Goal: Task Accomplishment & Management: Complete application form

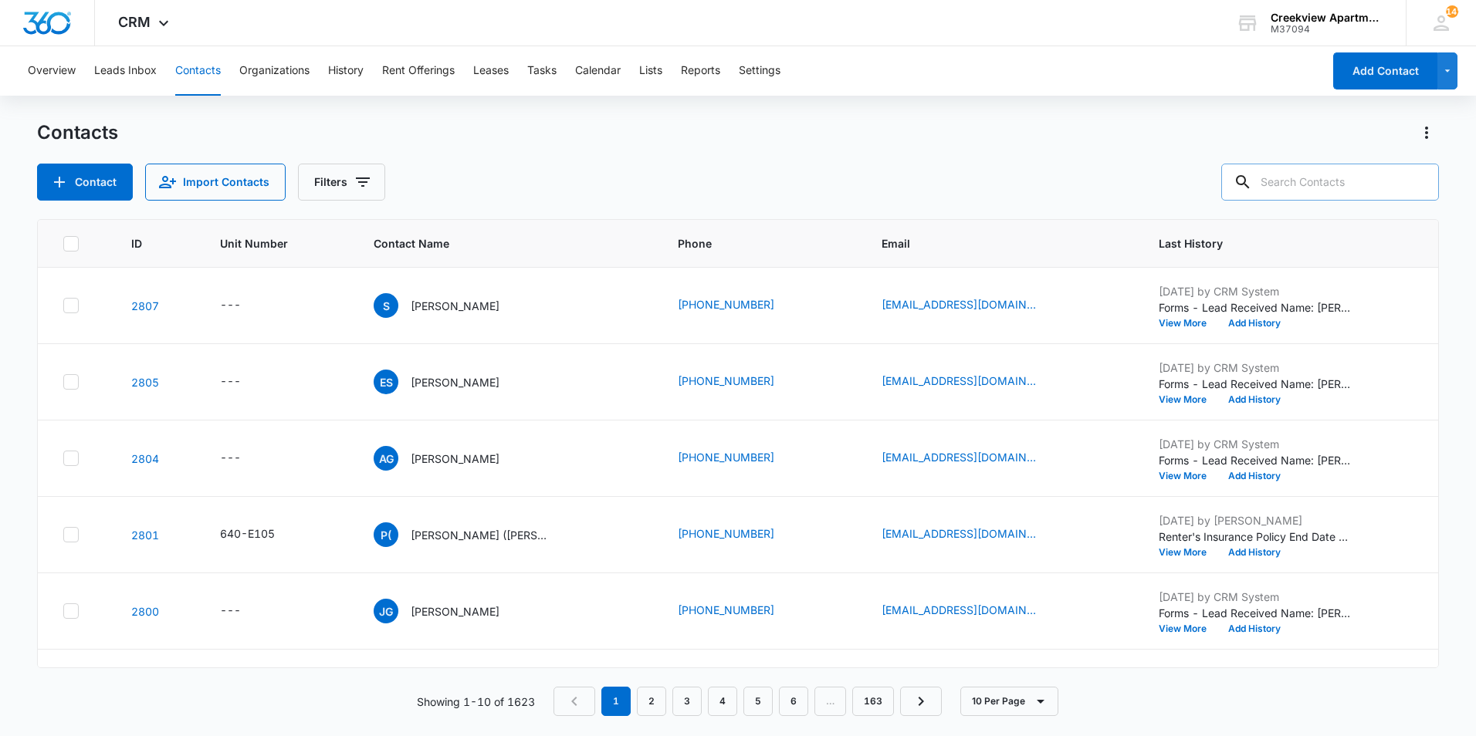
click at [1307, 181] on input "text" at bounding box center [1330, 182] width 218 height 37
type input "o203"
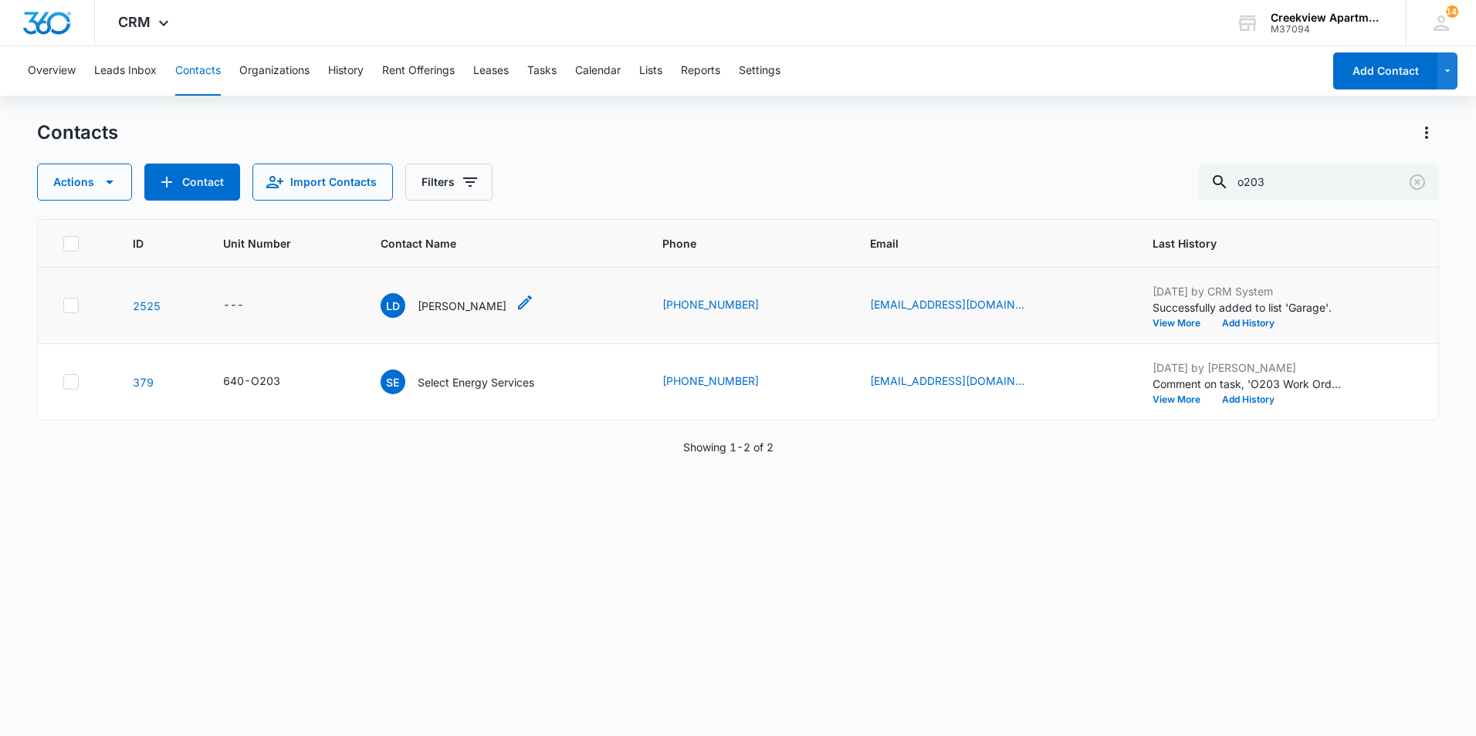
click at [455, 306] on p "Luke Dillon" at bounding box center [462, 306] width 89 height 16
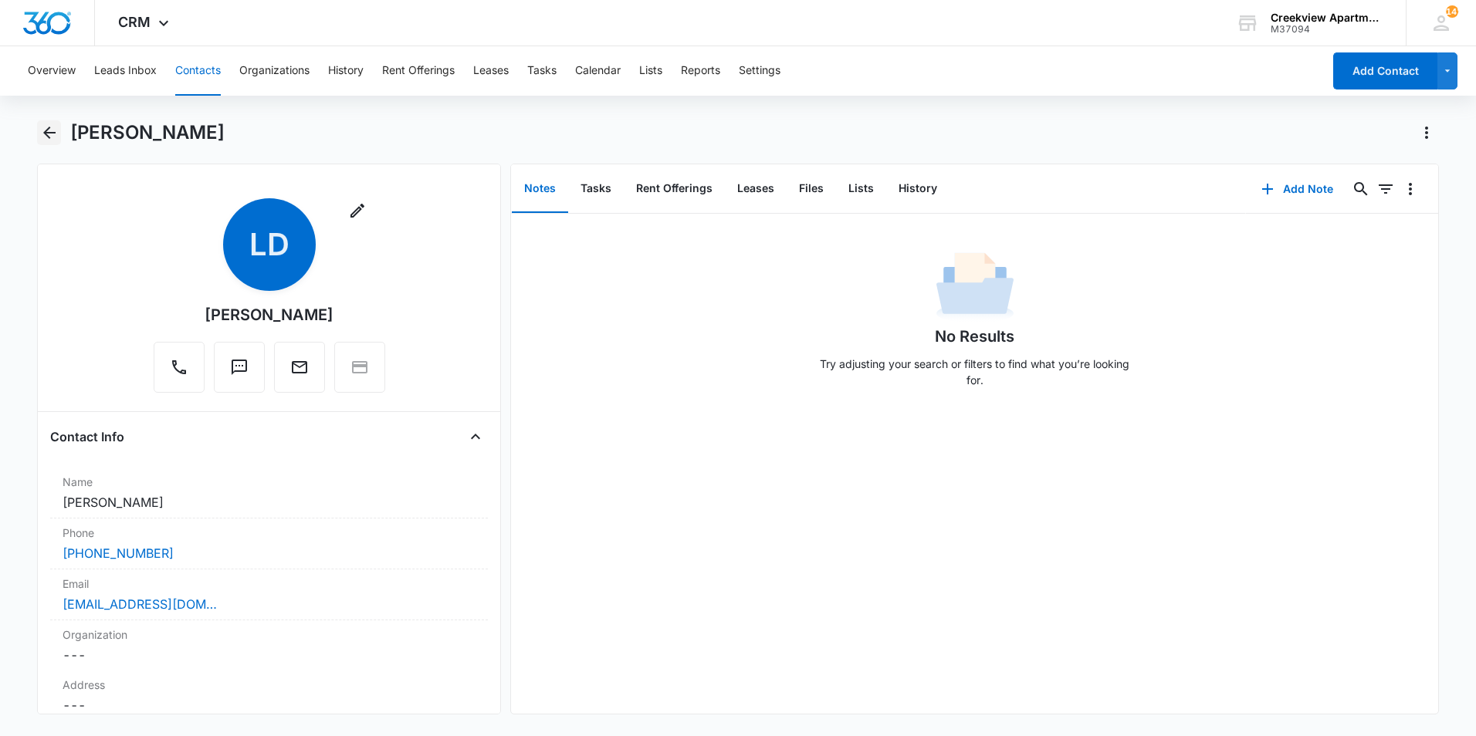
click at [55, 132] on icon "Back" at bounding box center [49, 133] width 12 height 12
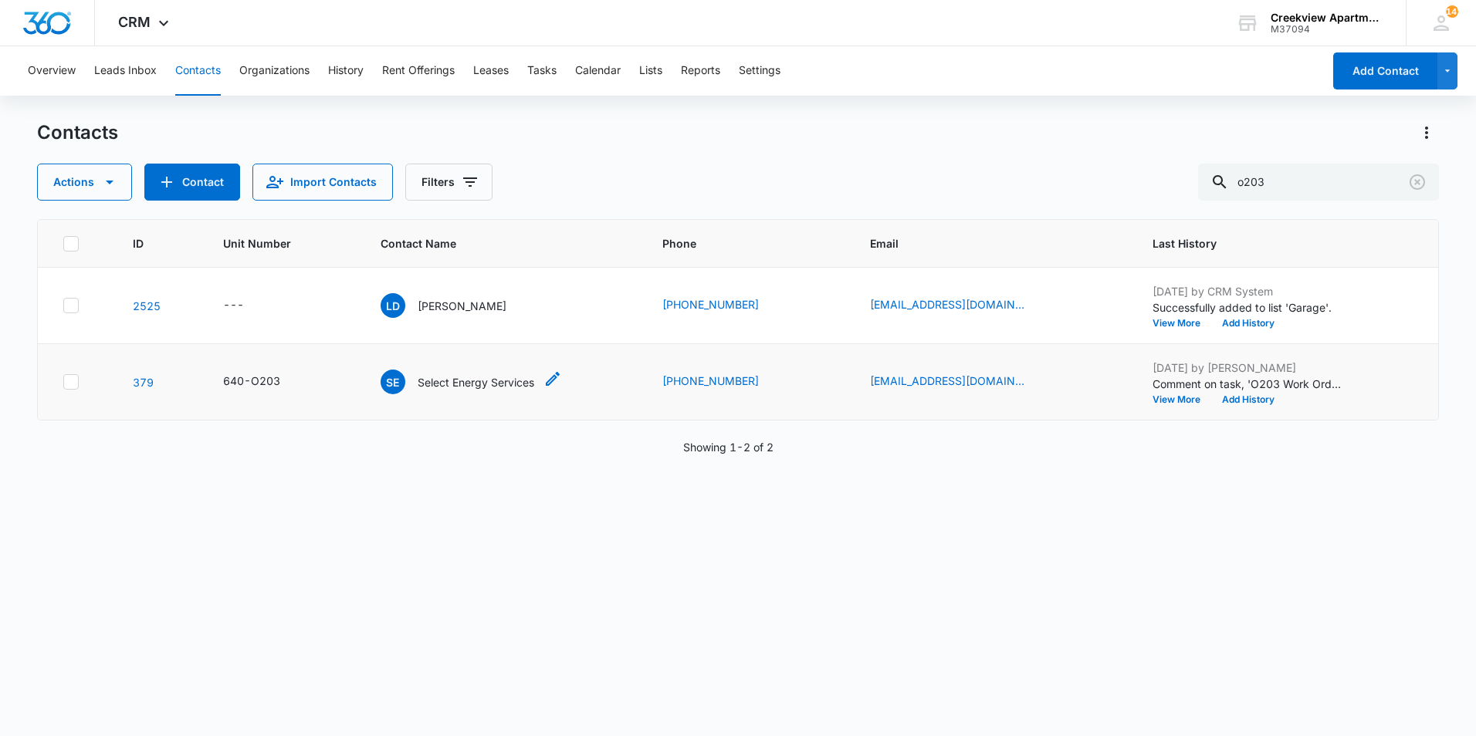
click at [479, 384] on p "Select Energy Services" at bounding box center [476, 382] width 117 height 16
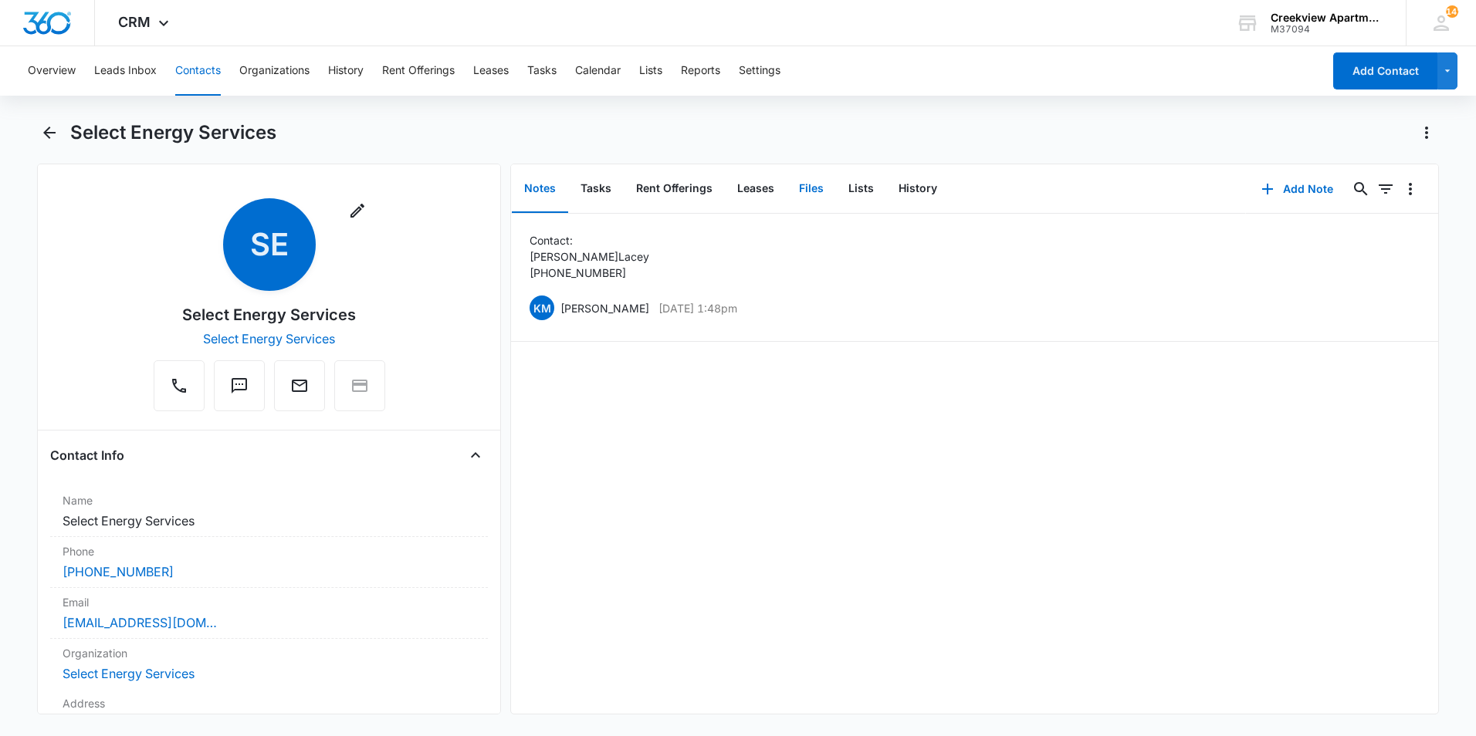
click at [807, 191] on button "Files" at bounding box center [811, 189] width 49 height 48
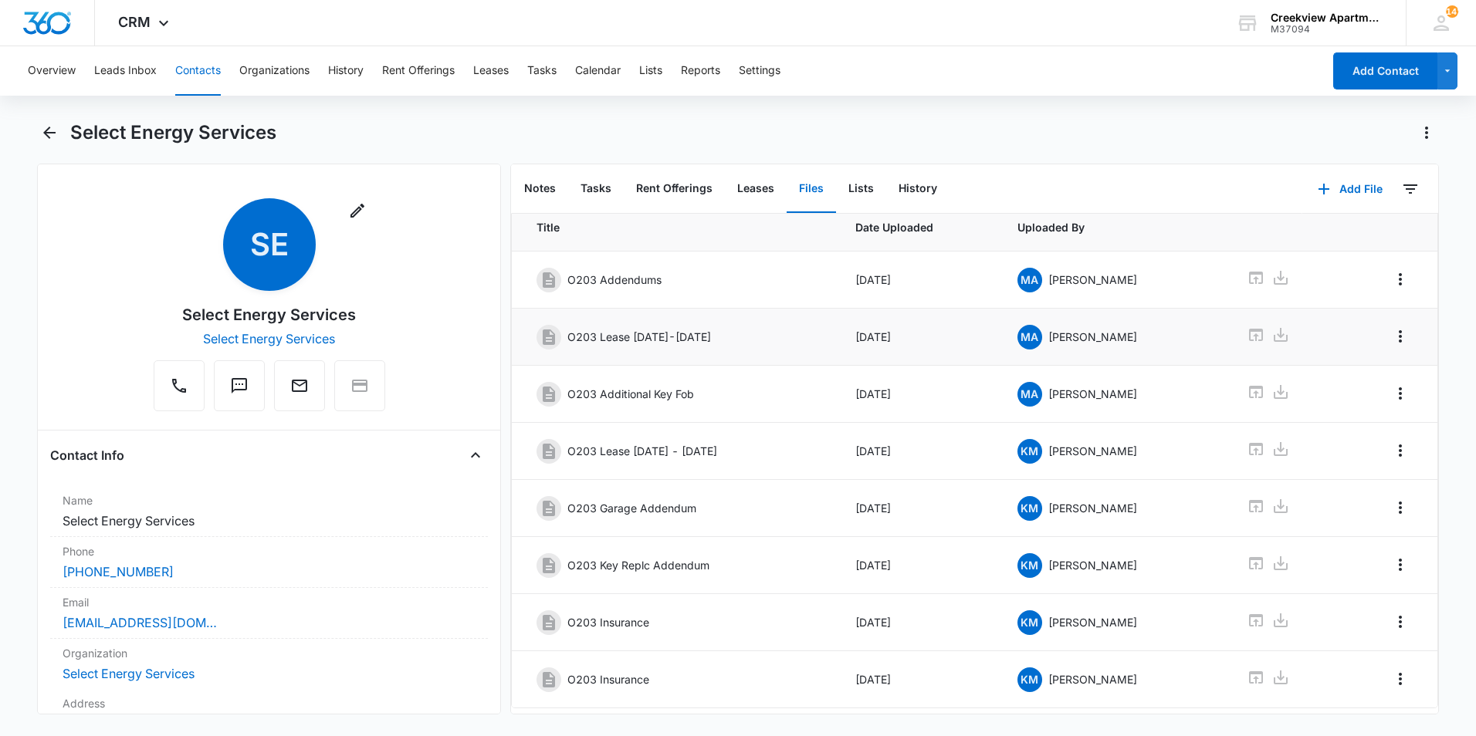
scroll to position [83, 0]
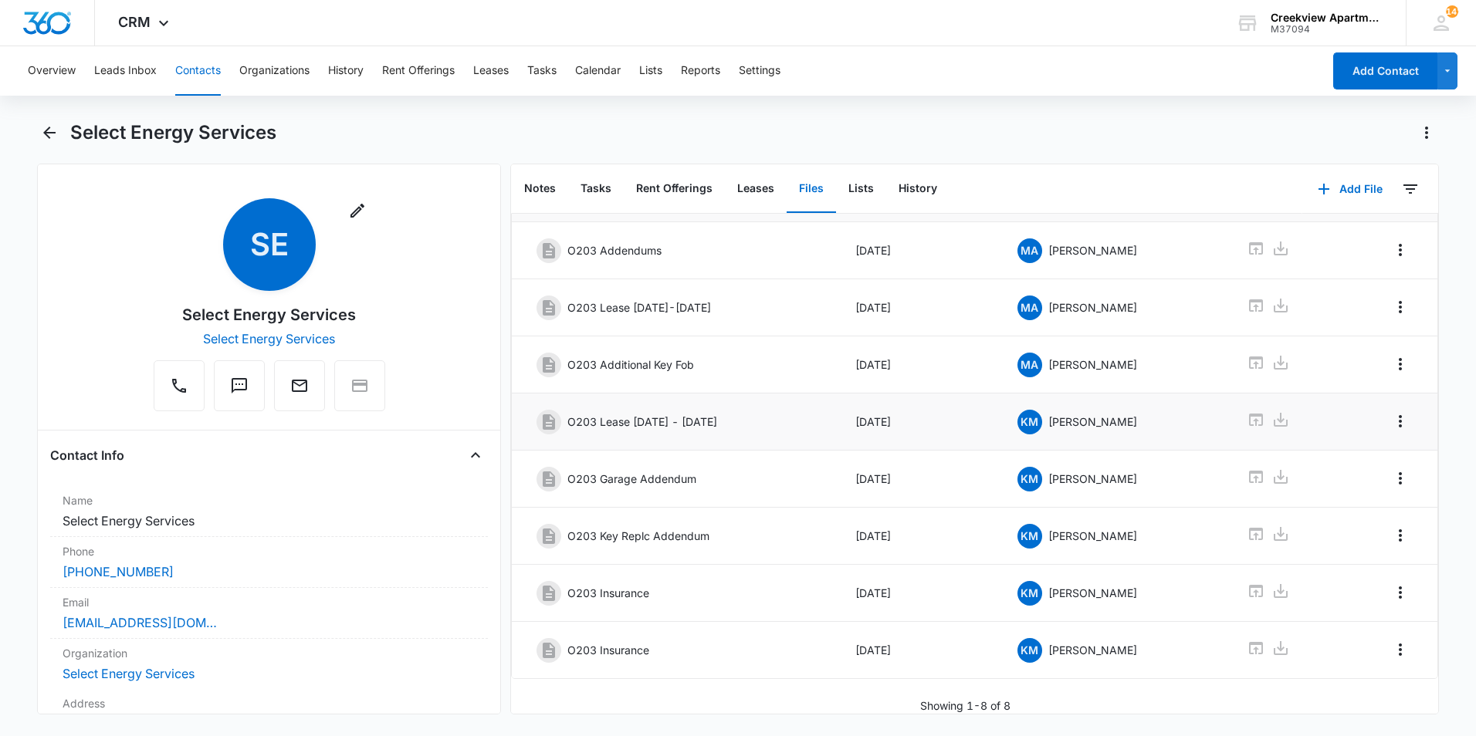
click at [1255, 411] on div at bounding box center [1285, 422] width 76 height 22
click at [1250, 414] on icon at bounding box center [1256, 420] width 14 height 12
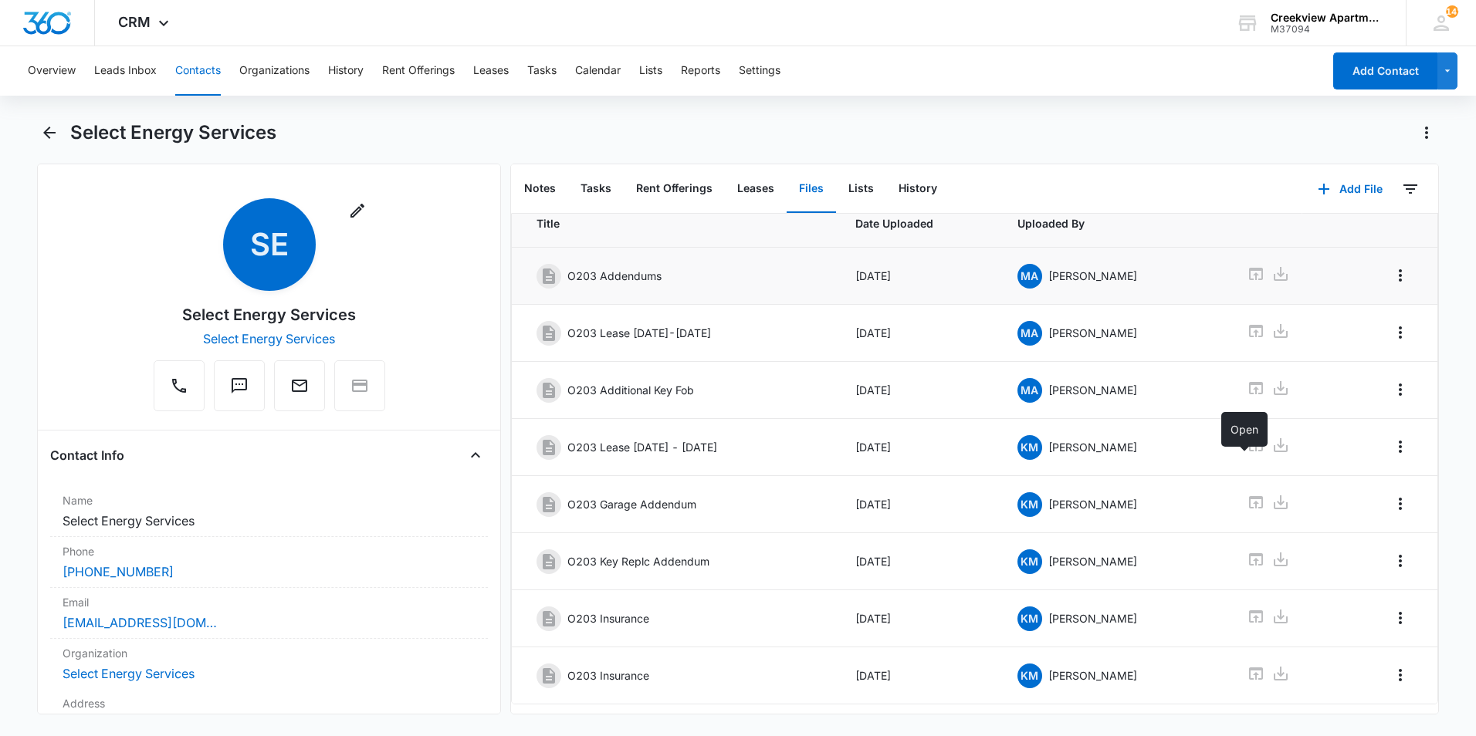
scroll to position [0, 0]
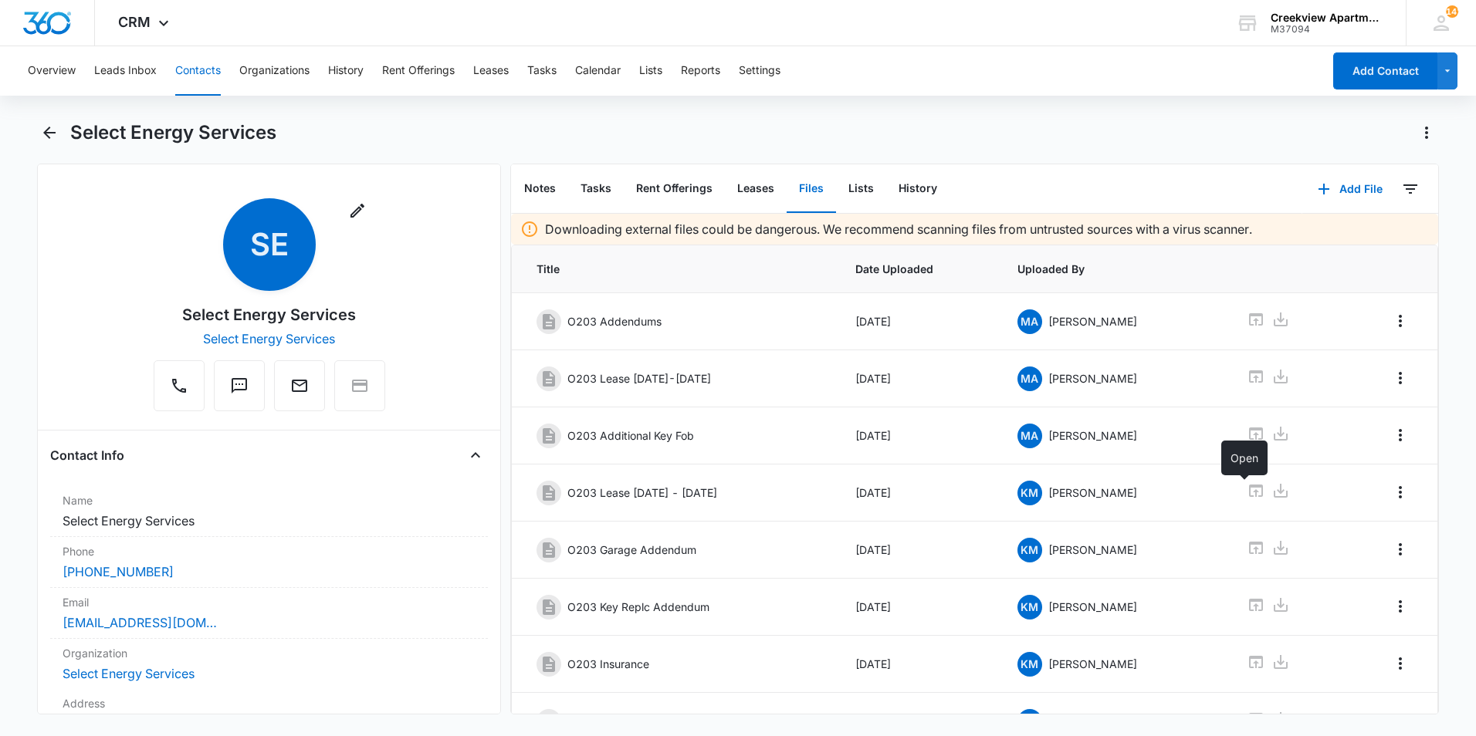
click at [1047, 117] on div "Overview Leads Inbox Contacts Organizations History Rent Offerings Leases Tasks…" at bounding box center [738, 389] width 1476 height 687
click at [826, 139] on div "Select Energy Services" at bounding box center [754, 132] width 1369 height 25
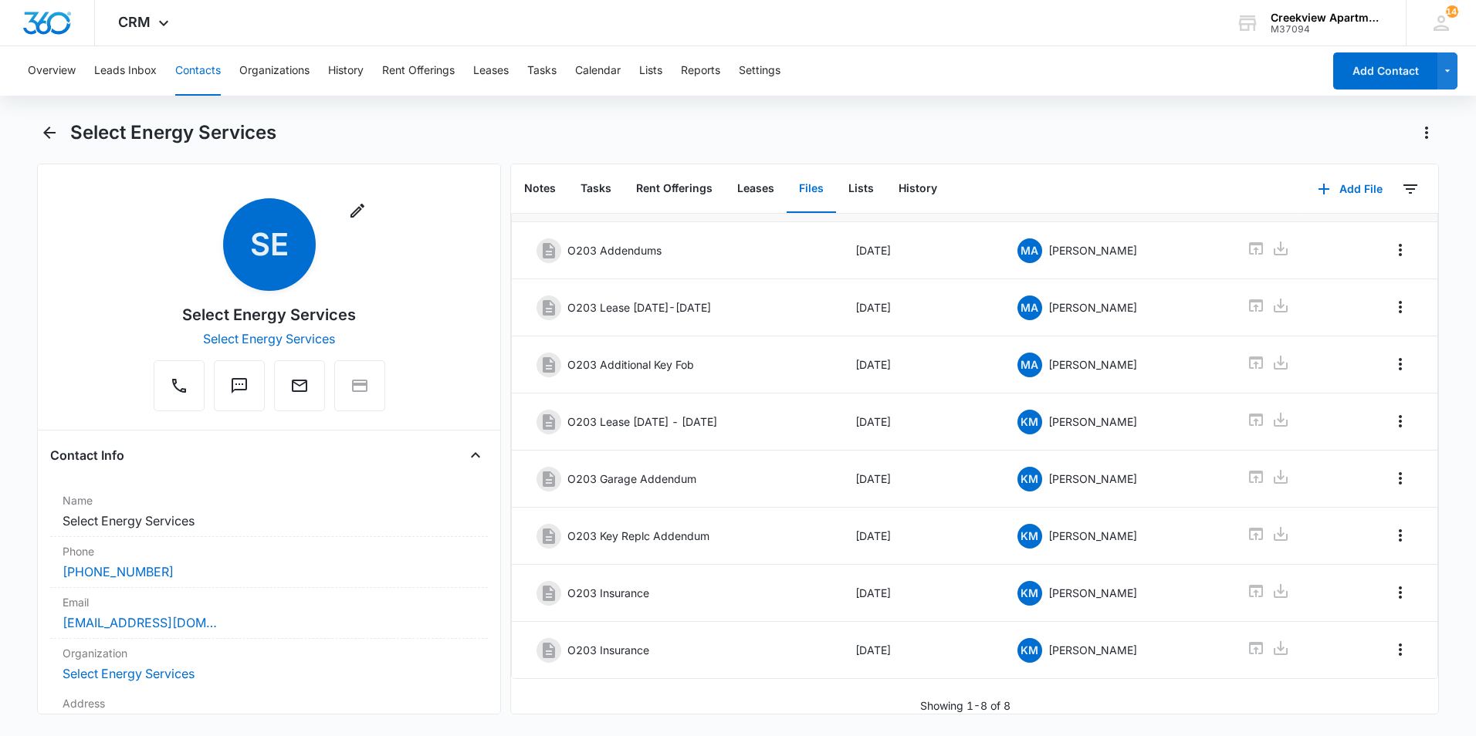
click at [679, 137] on div "Select Energy Services" at bounding box center [754, 132] width 1369 height 25
click at [46, 130] on icon "Back" at bounding box center [49, 133] width 12 height 12
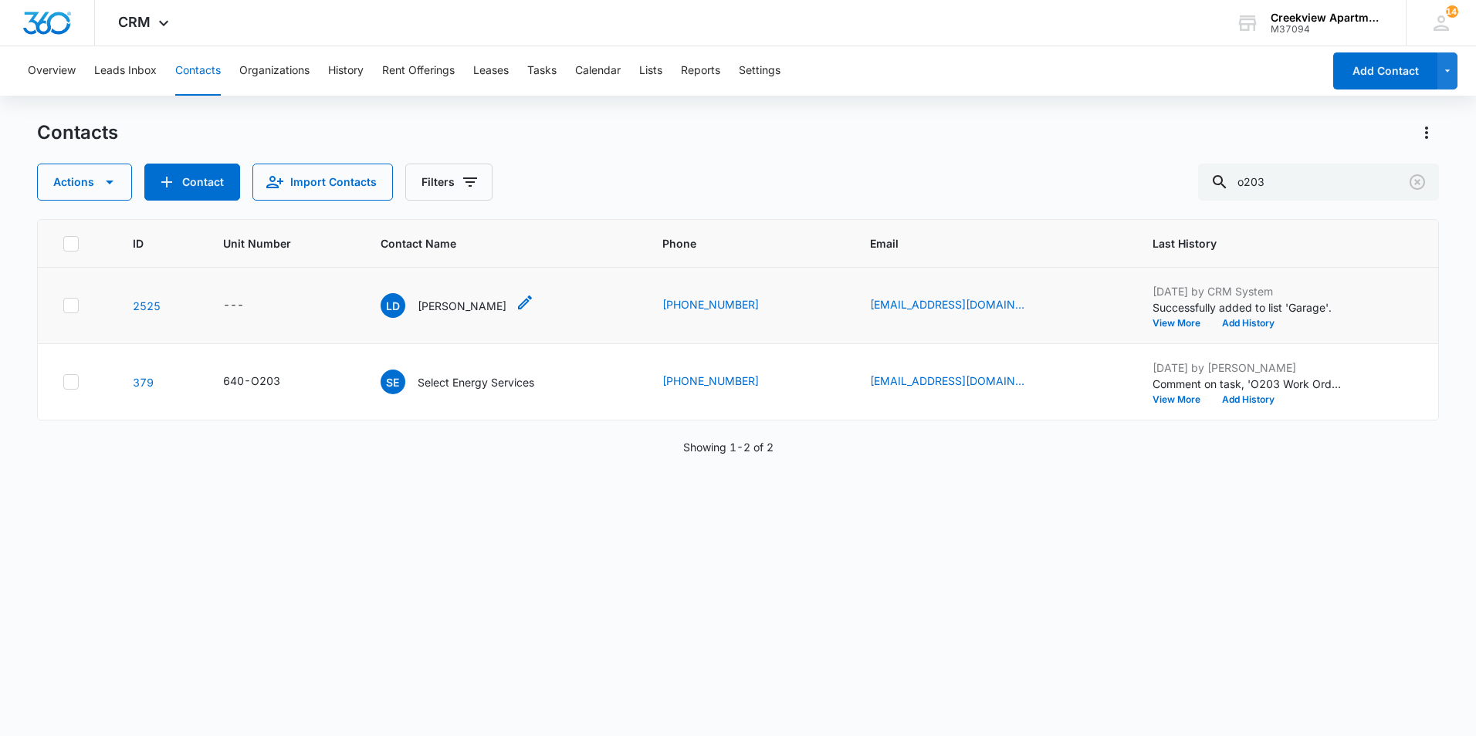
click at [447, 302] on p "Luke Dillon" at bounding box center [462, 306] width 89 height 16
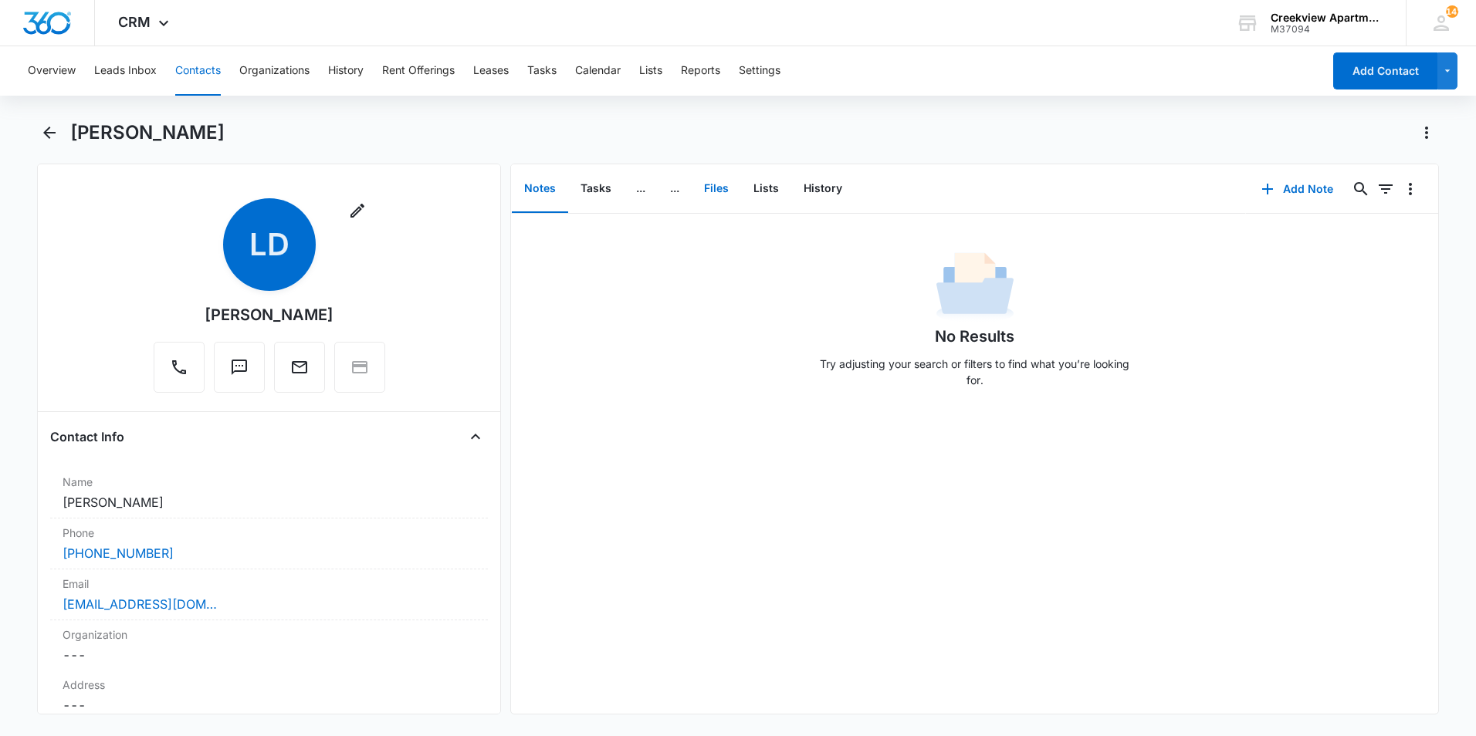
click at [737, 188] on button "Files" at bounding box center [716, 189] width 49 height 48
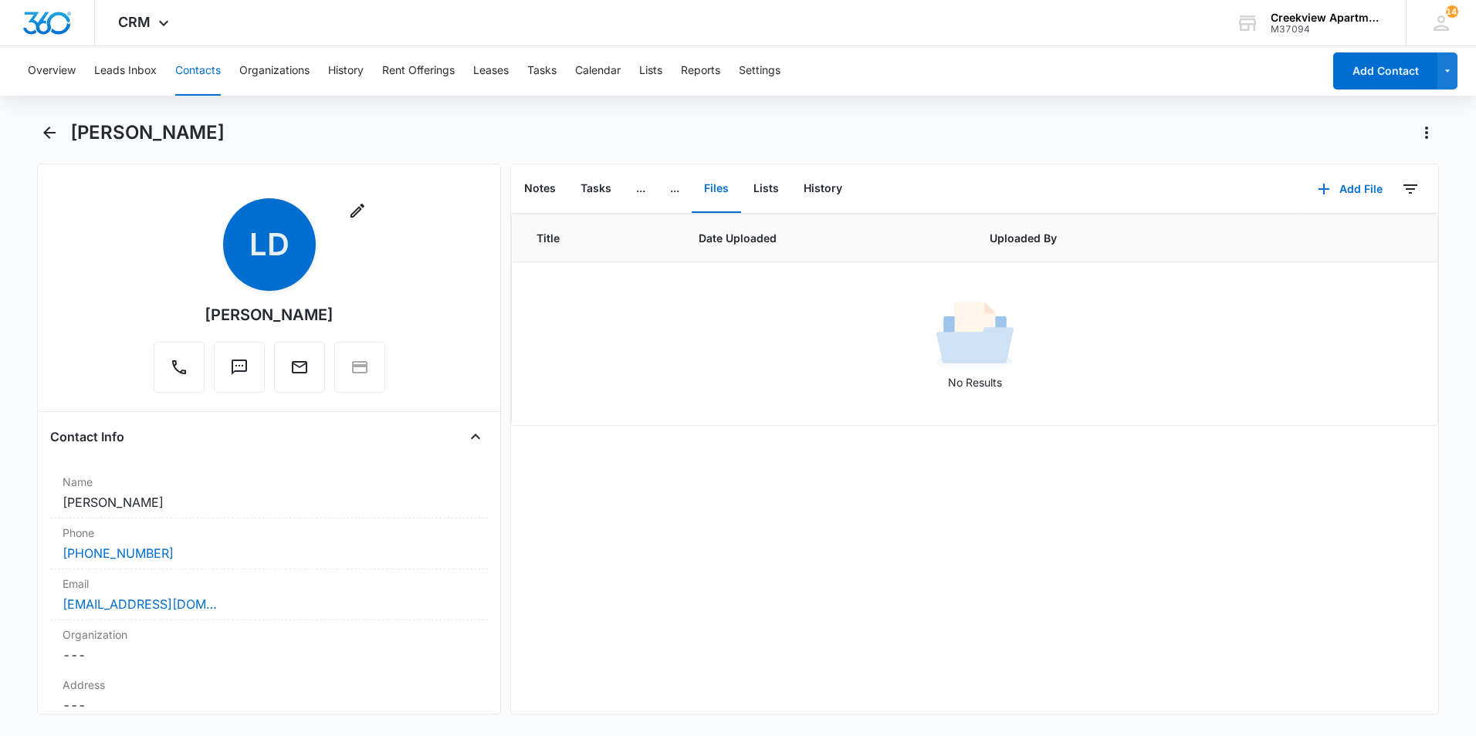
click at [792, 131] on div "Luke Dillon" at bounding box center [754, 132] width 1369 height 25
click at [50, 131] on icon "Back" at bounding box center [49, 133] width 19 height 19
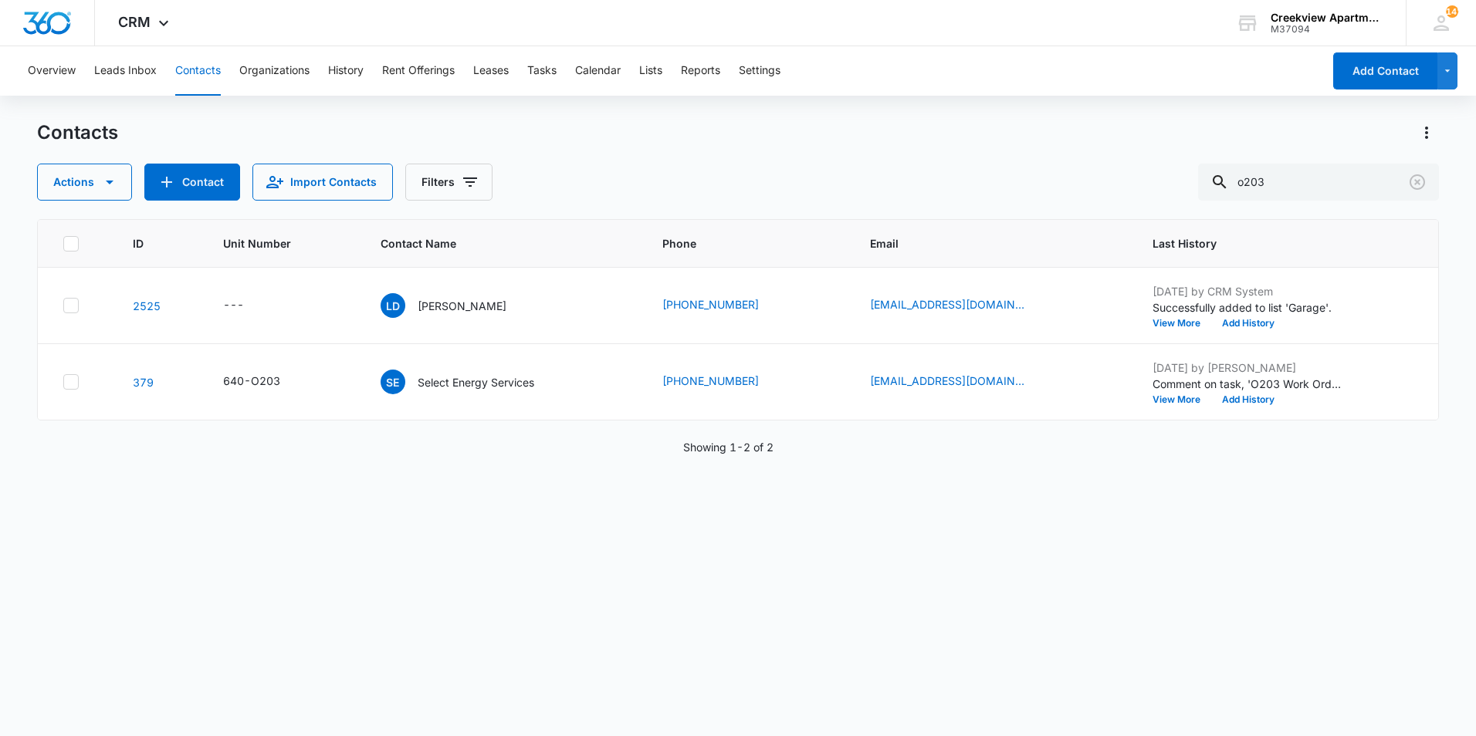
click at [1345, 148] on div "Contacts Actions Contact Import Contacts Filters o203" at bounding box center [738, 160] width 1402 height 80
click at [604, 184] on div "Actions Contact Import Contacts Filters o203" at bounding box center [738, 182] width 1402 height 37
click at [856, 161] on div "Contacts Actions Contact Import Contacts Filters o203" at bounding box center [738, 160] width 1402 height 80
click at [1413, 185] on icon "Clear" at bounding box center [1417, 182] width 19 height 19
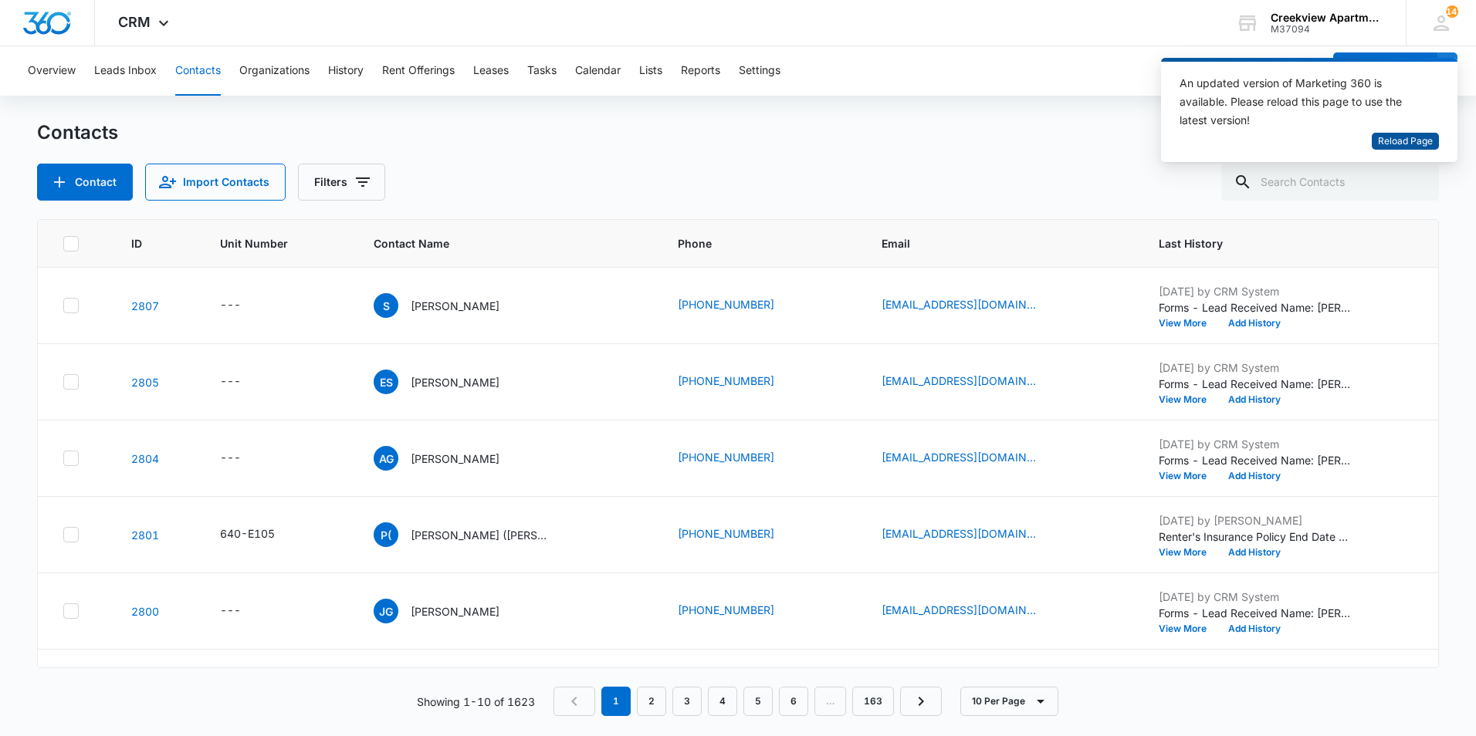
click at [1382, 135] on span "Reload Page" at bounding box center [1405, 141] width 55 height 15
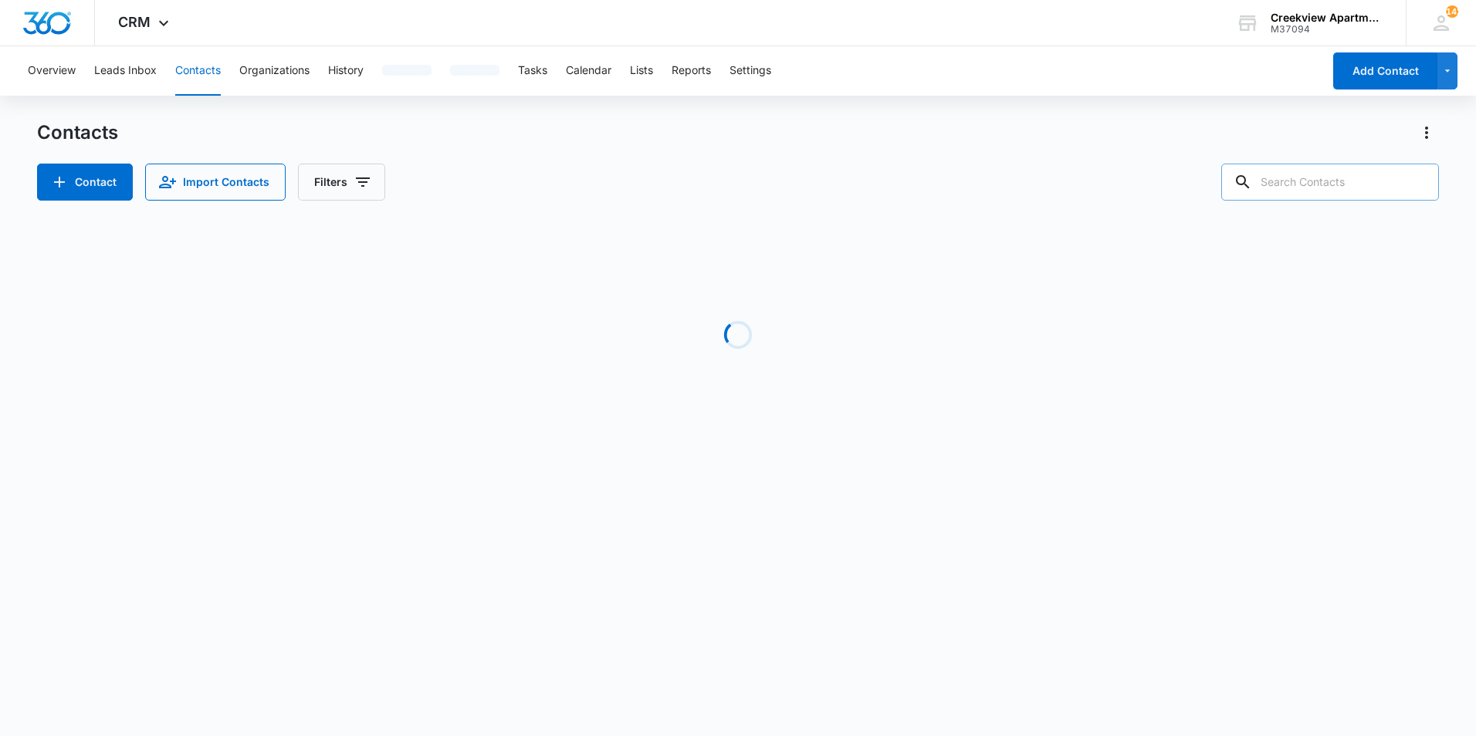
click at [1301, 181] on input "text" at bounding box center [1330, 182] width 218 height 37
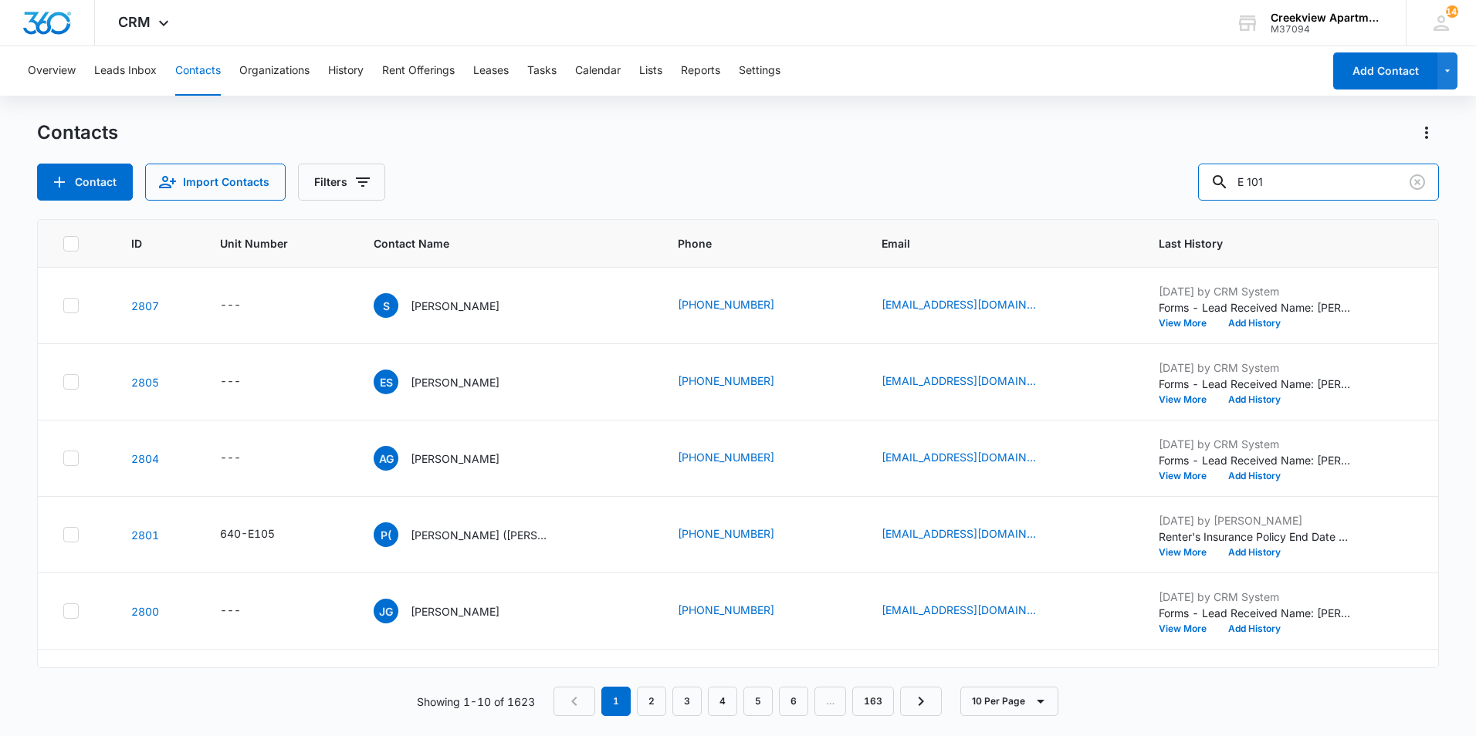
type input "E 101"
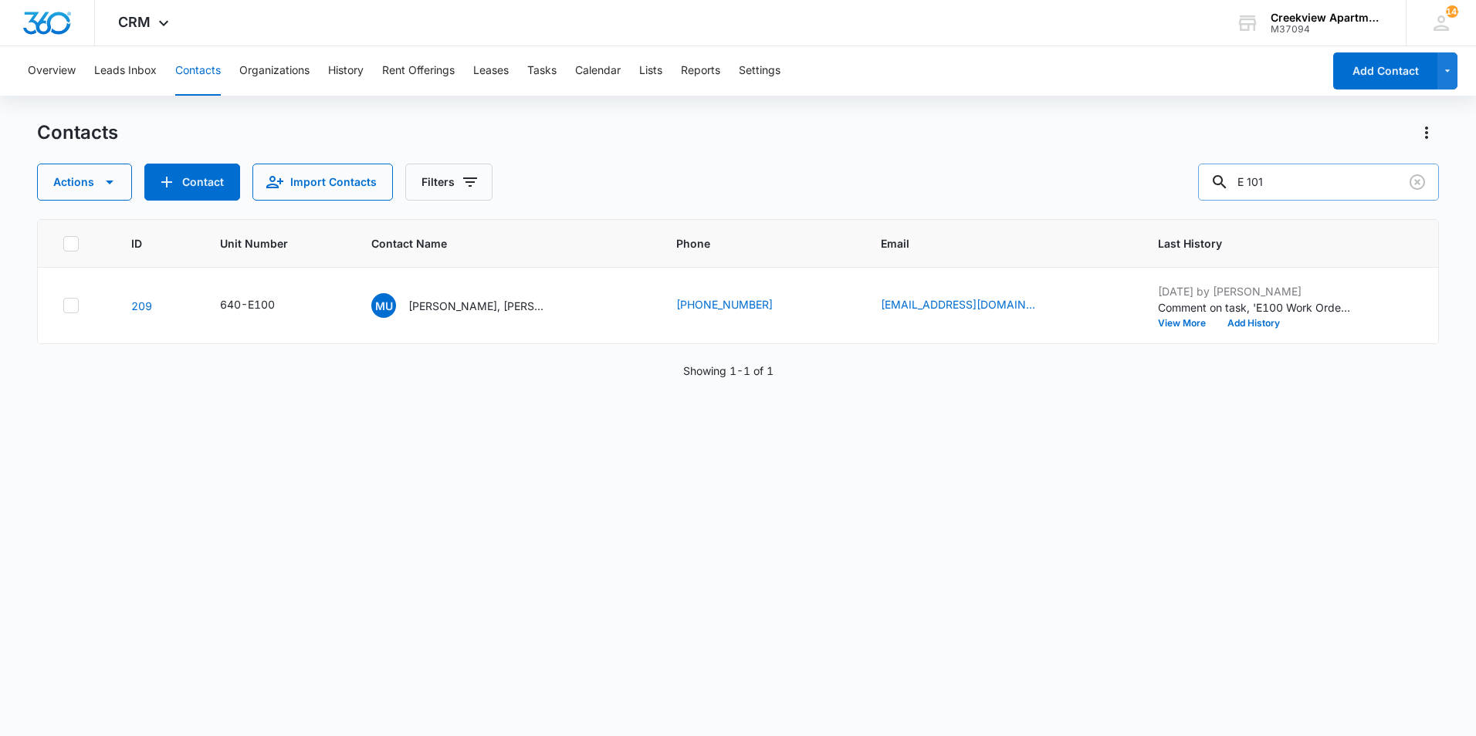
click at [1259, 175] on input "E 101" at bounding box center [1318, 182] width 241 height 37
click at [1260, 180] on input "E 101" at bounding box center [1318, 182] width 241 height 37
click at [1422, 183] on icon "Clear" at bounding box center [1417, 182] width 19 height 19
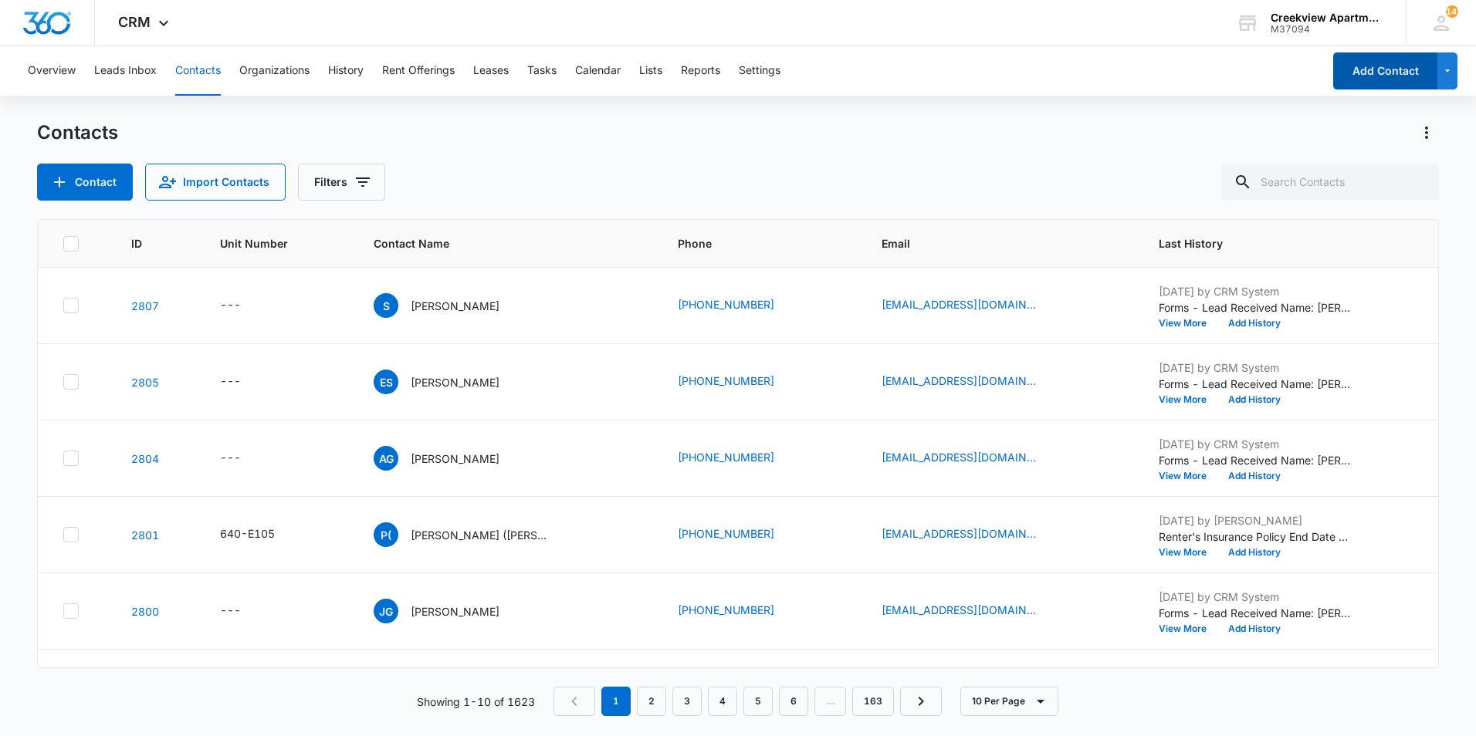
click at [1381, 69] on button "Add Contact" at bounding box center [1385, 70] width 104 height 37
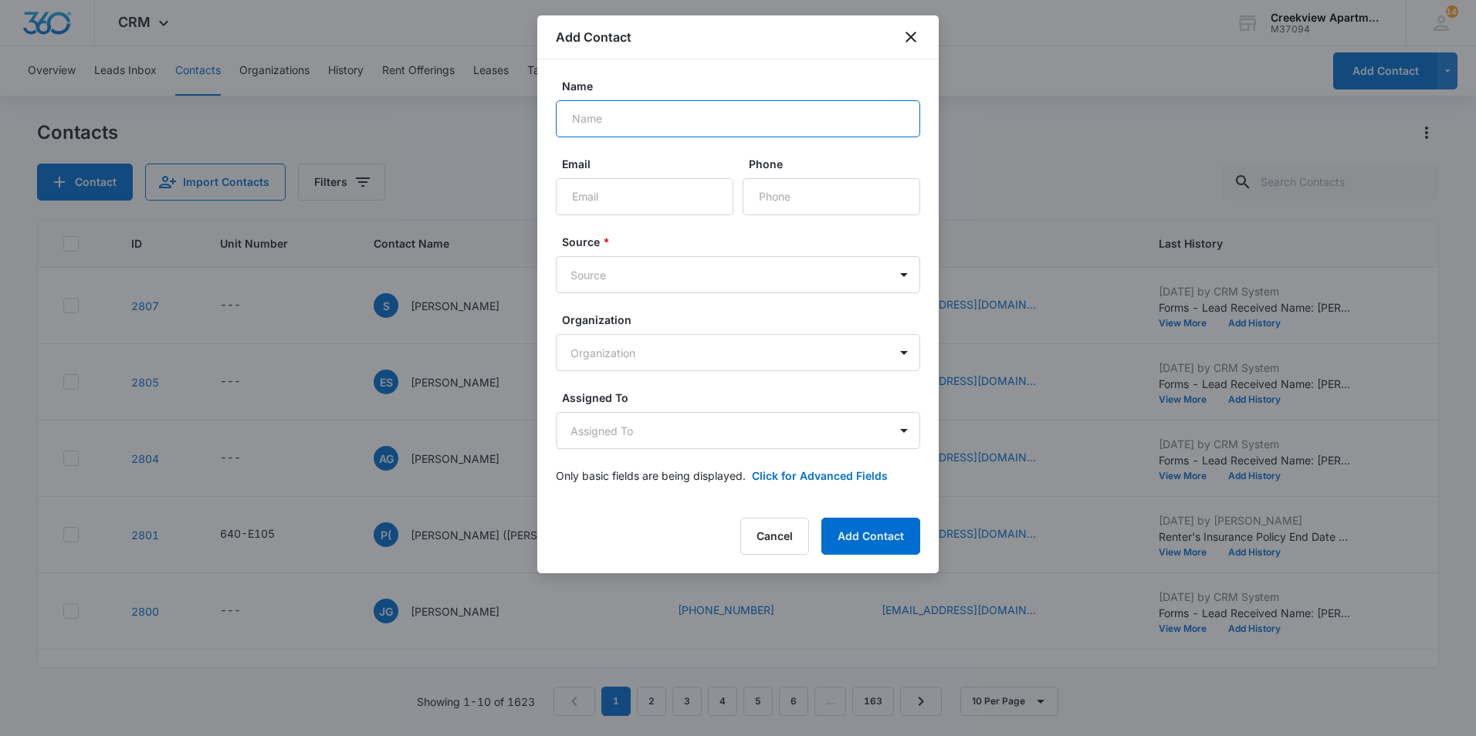
click at [680, 117] on input "Name" at bounding box center [738, 118] width 364 height 37
type input "f"
type input "F"
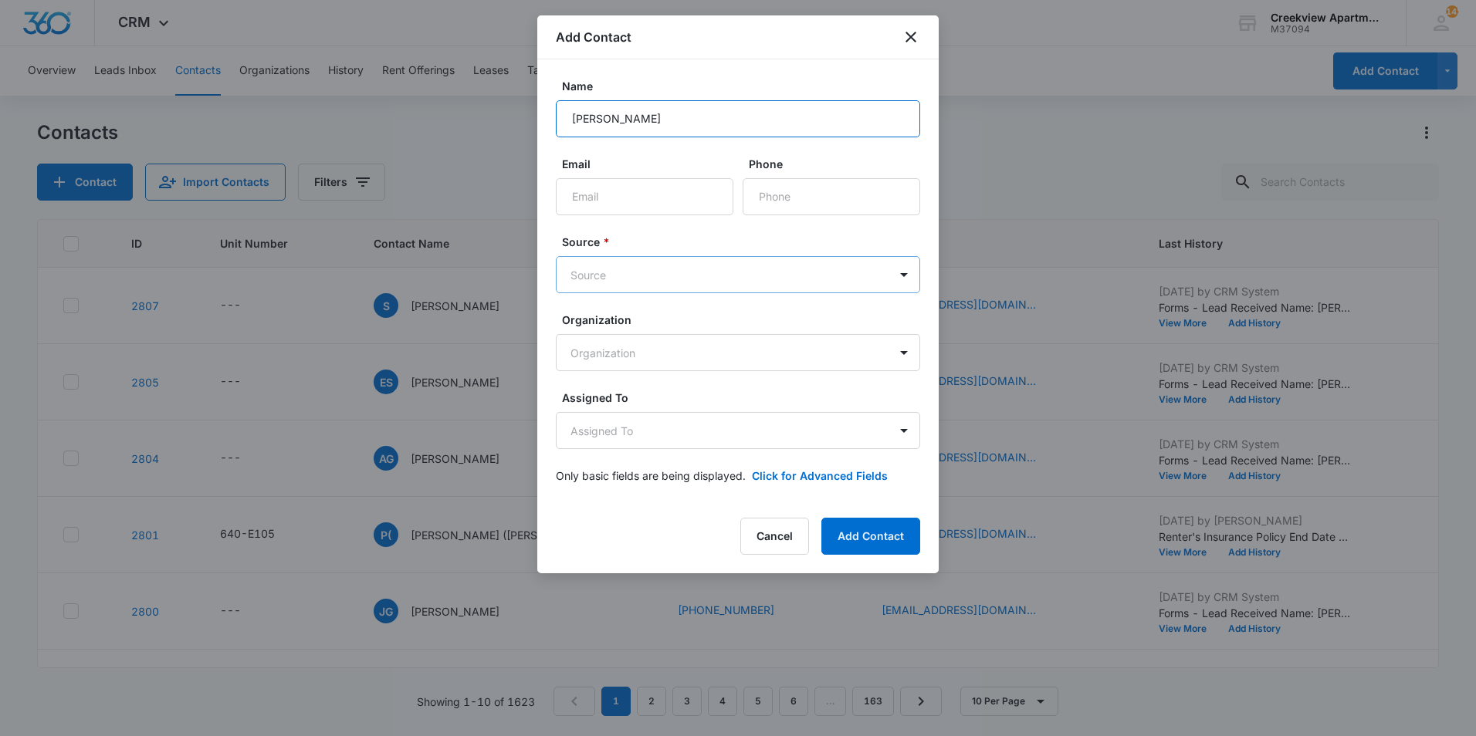
type input "[PERSON_NAME]"
click at [644, 266] on body "CRM Apps Reputation Websites Forms CRM Email Social Content Ads Intelligence Fi…" at bounding box center [738, 368] width 1476 height 736
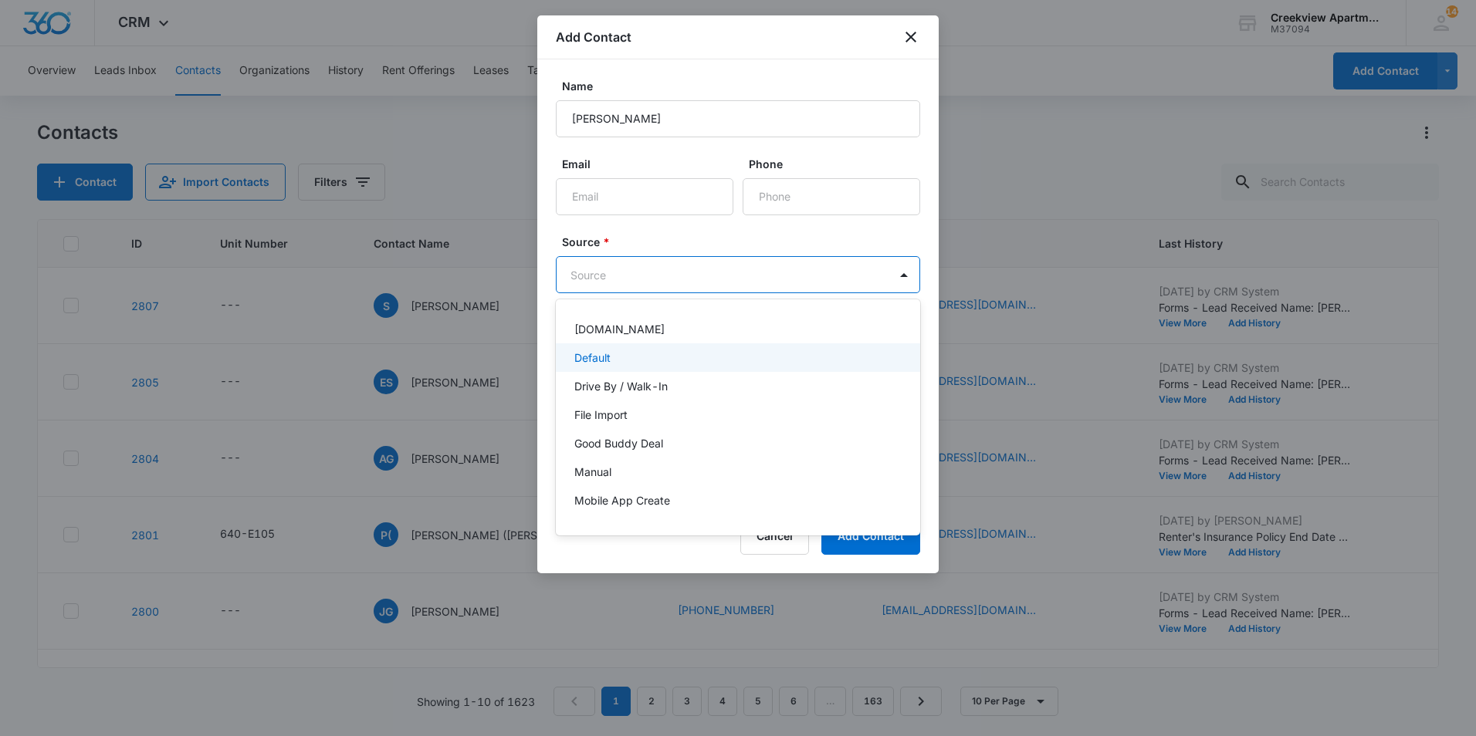
drag, startPoint x: 600, startPoint y: 351, endPoint x: 763, endPoint y: 331, distance: 164.9
click at [601, 352] on p "Default" at bounding box center [592, 358] width 36 height 16
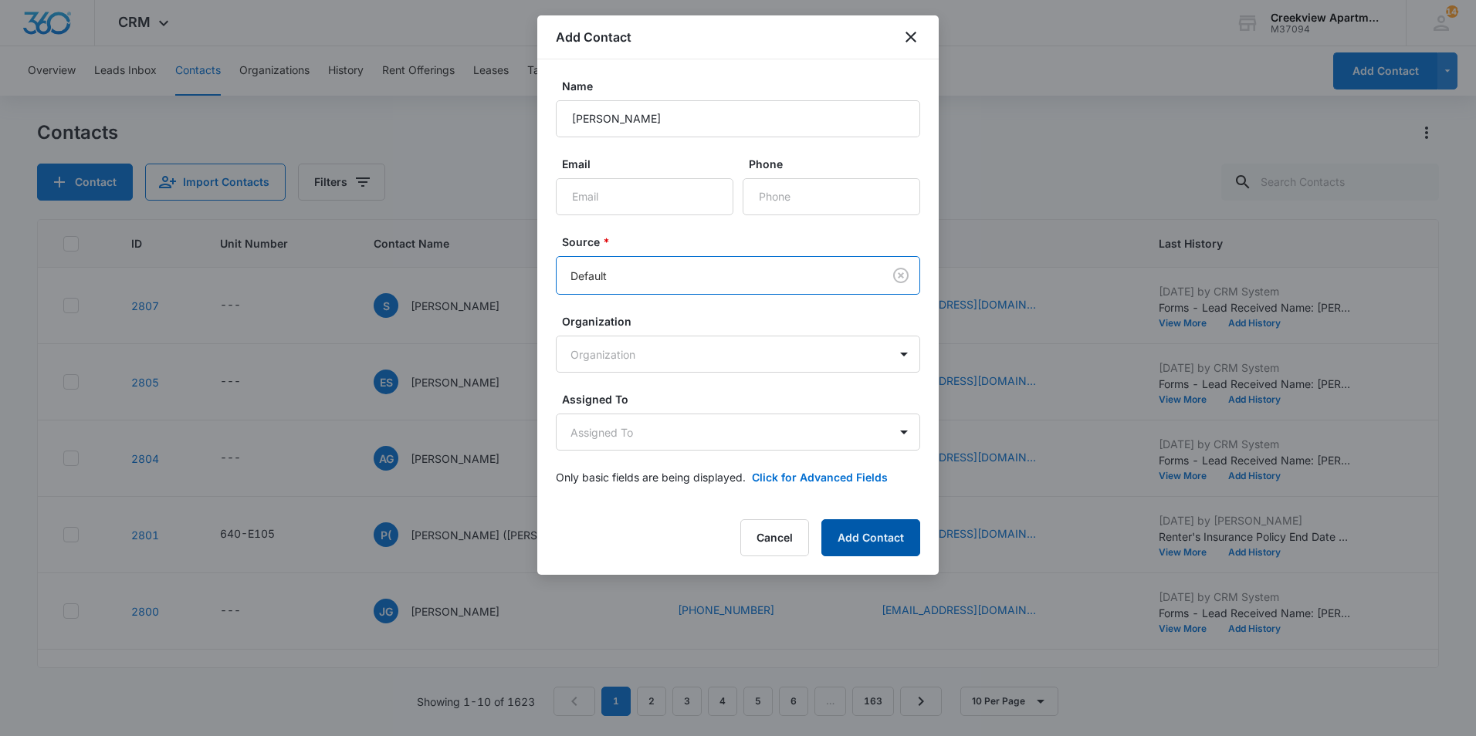
click at [860, 530] on button "Add Contact" at bounding box center [870, 538] width 99 height 37
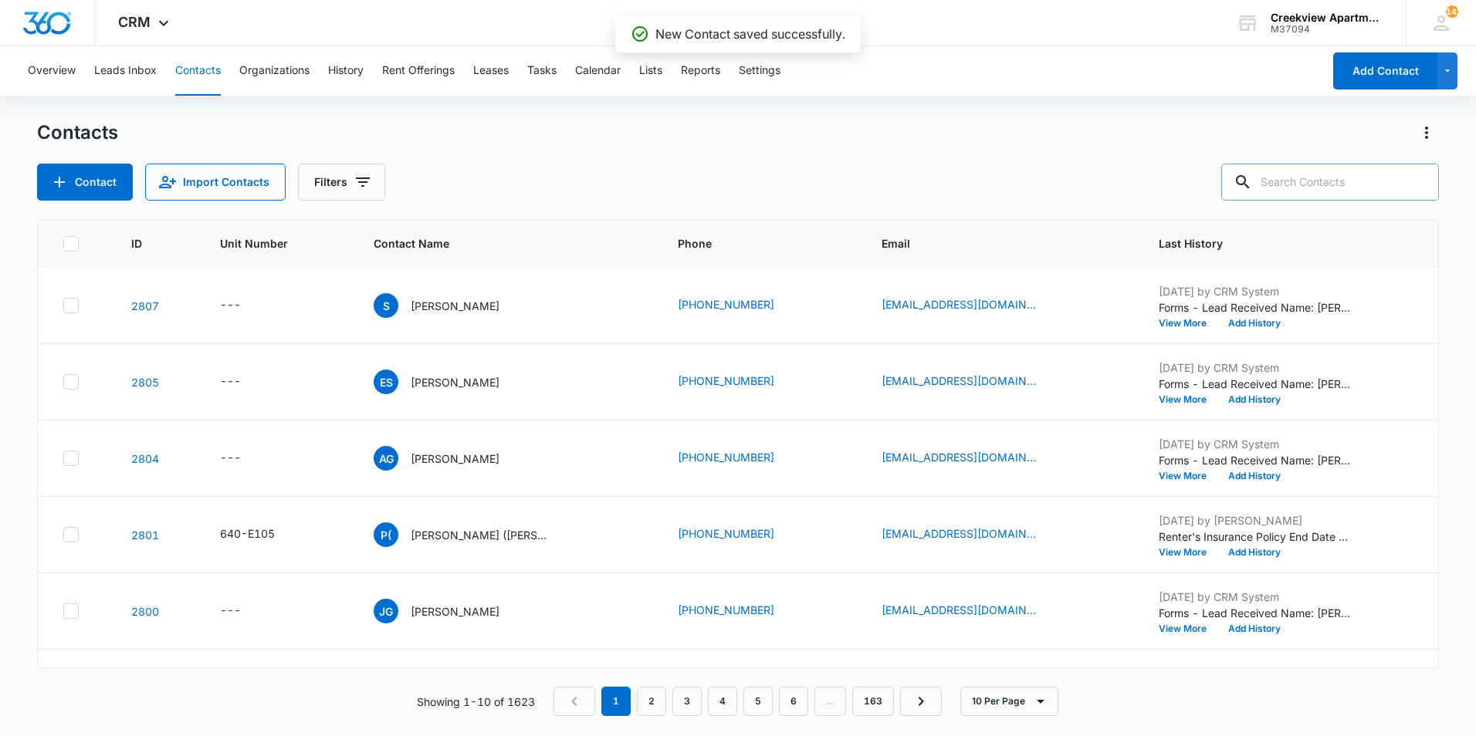
click at [1361, 174] on input "text" at bounding box center [1330, 182] width 218 height 37
type input "fuad"
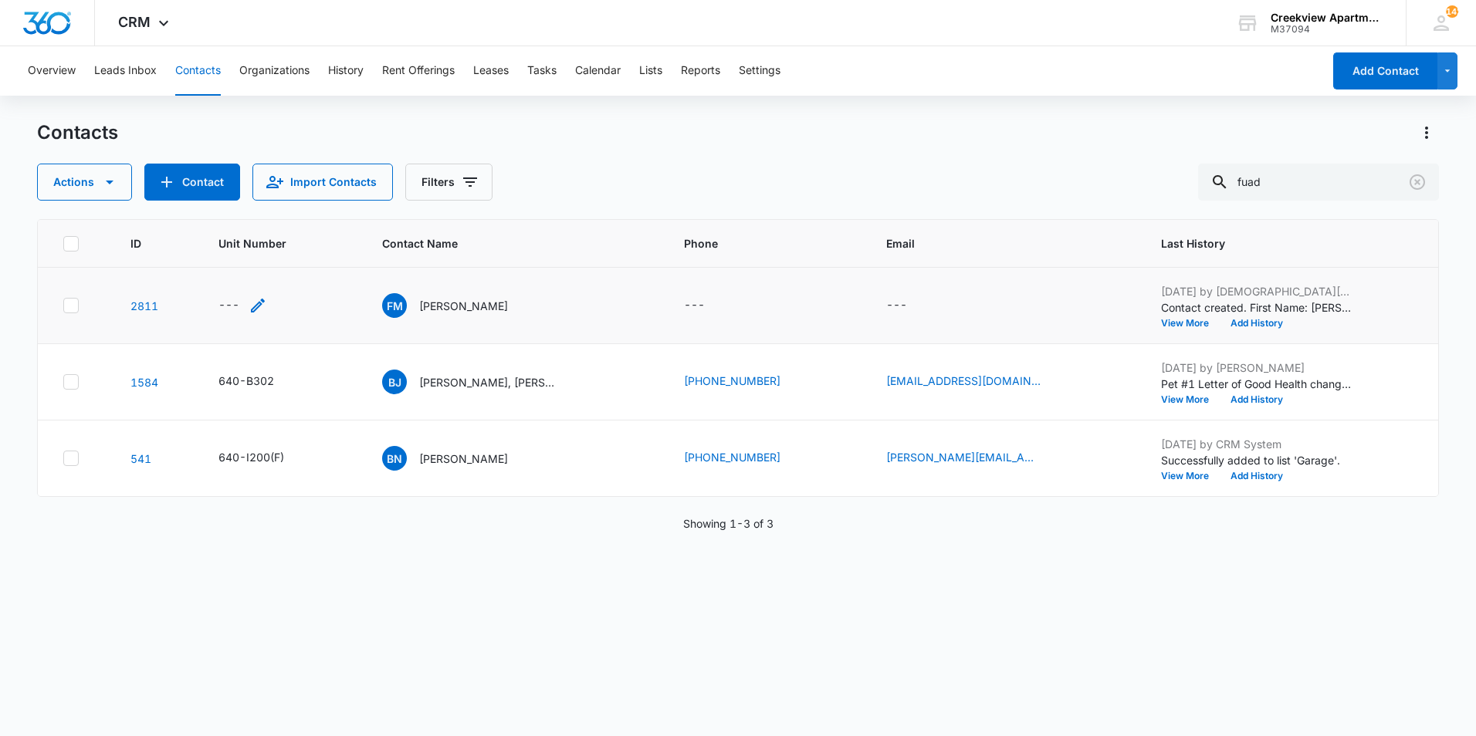
click at [255, 303] on icon "Unit Number - - Select to Edit Field" at bounding box center [258, 305] width 19 height 19
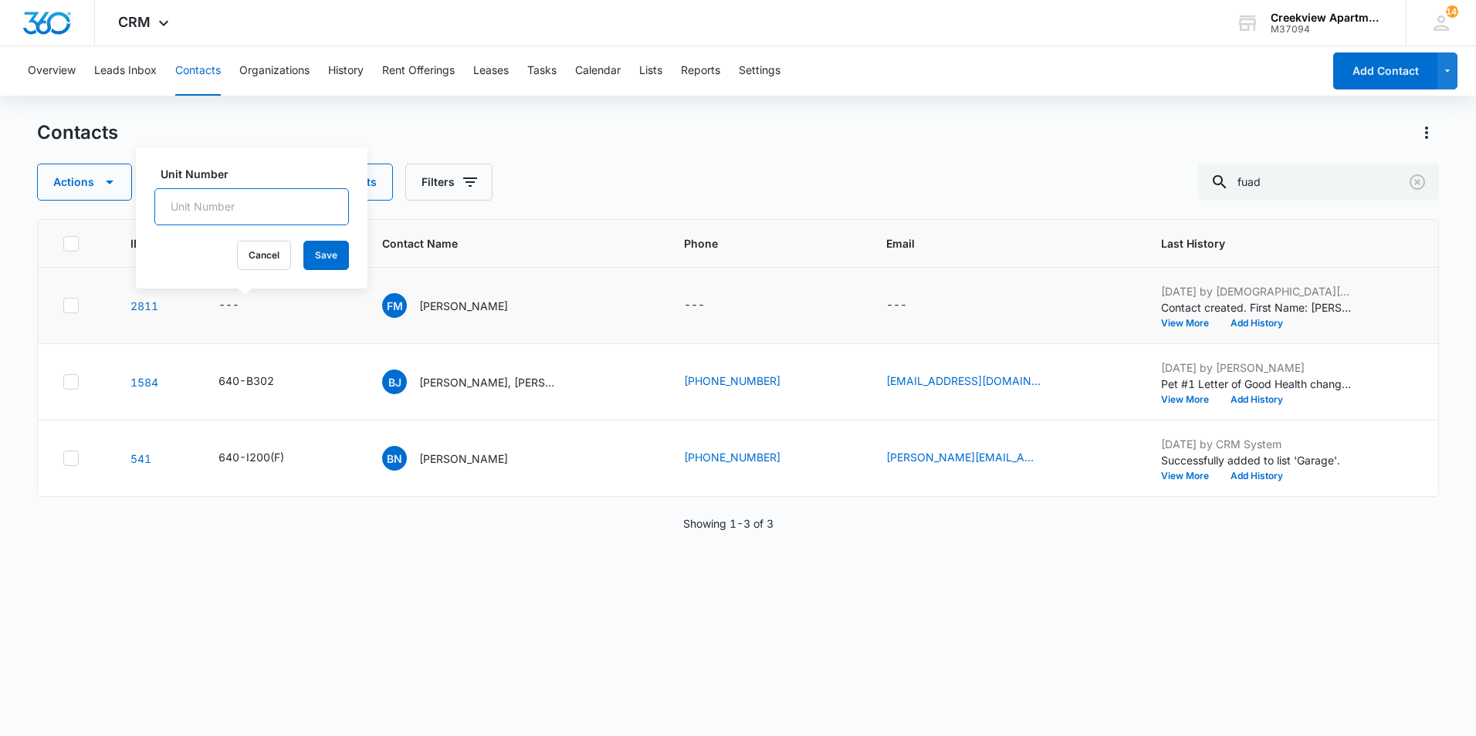
click at [265, 196] on input "Unit Number" at bounding box center [251, 206] width 195 height 37
type input "640-E101"
click at [303, 254] on button "Save" at bounding box center [326, 255] width 46 height 29
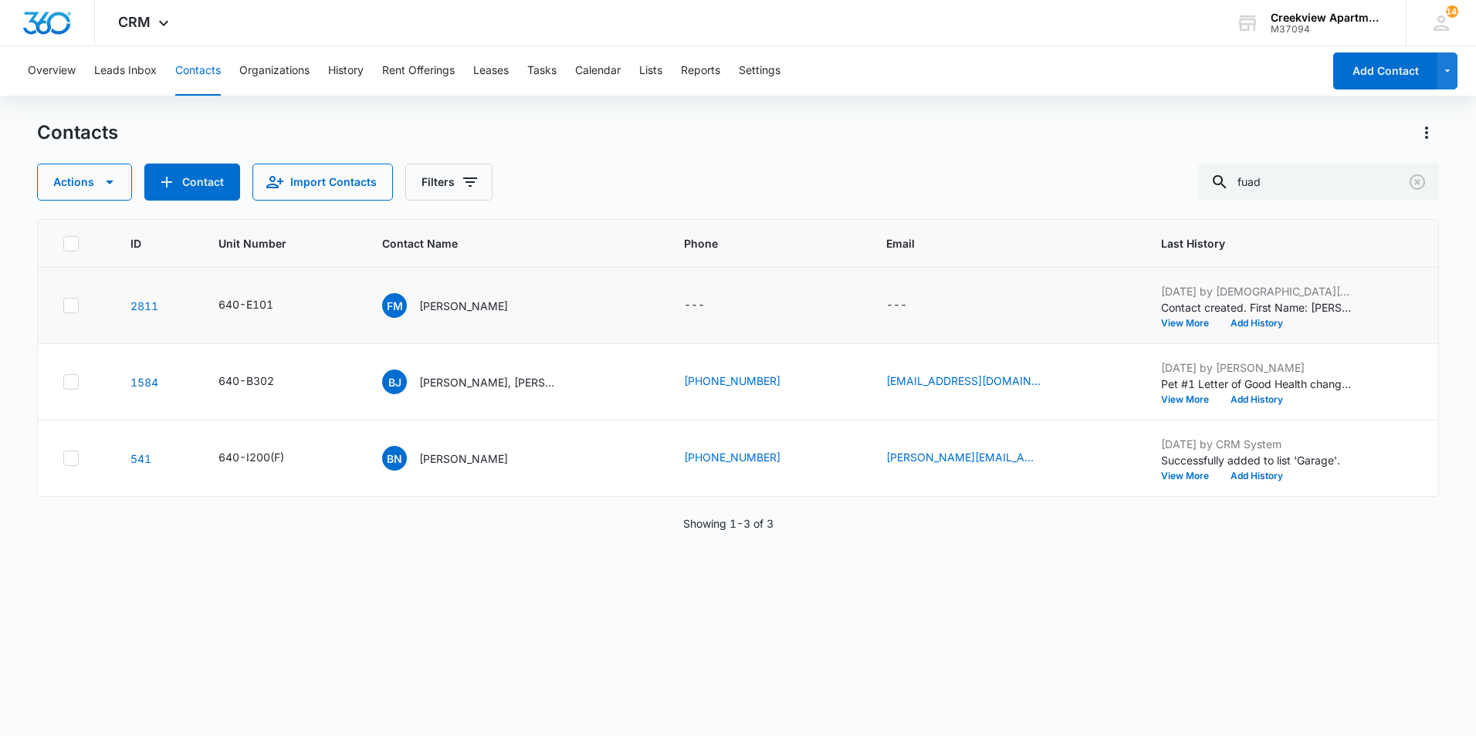
click at [694, 294] on td "---" at bounding box center [766, 306] width 202 height 76
click at [705, 301] on div "---" at bounding box center [694, 305] width 21 height 19
click at [517, 300] on icon "Contact Name - Faud Mohamed - Select to Edit Field" at bounding box center [526, 302] width 19 height 19
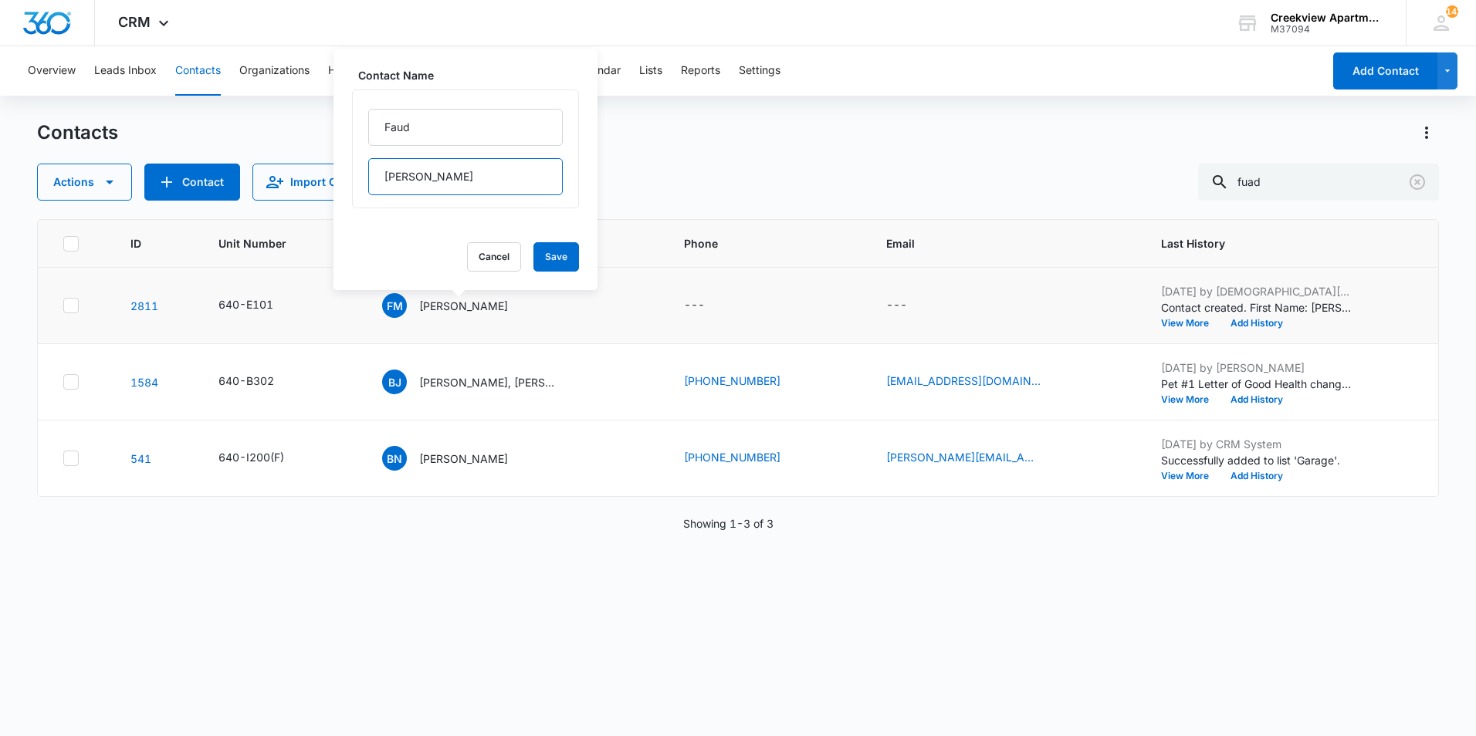
drag, startPoint x: 474, startPoint y: 185, endPoint x: 359, endPoint y: 199, distance: 115.9
click at [359, 199] on div "[PERSON_NAME]" at bounding box center [465, 149] width 227 height 119
click at [491, 134] on input "Faud" at bounding box center [465, 127] width 195 height 37
type input "[PERSON_NAME], [PERSON_NAME]"
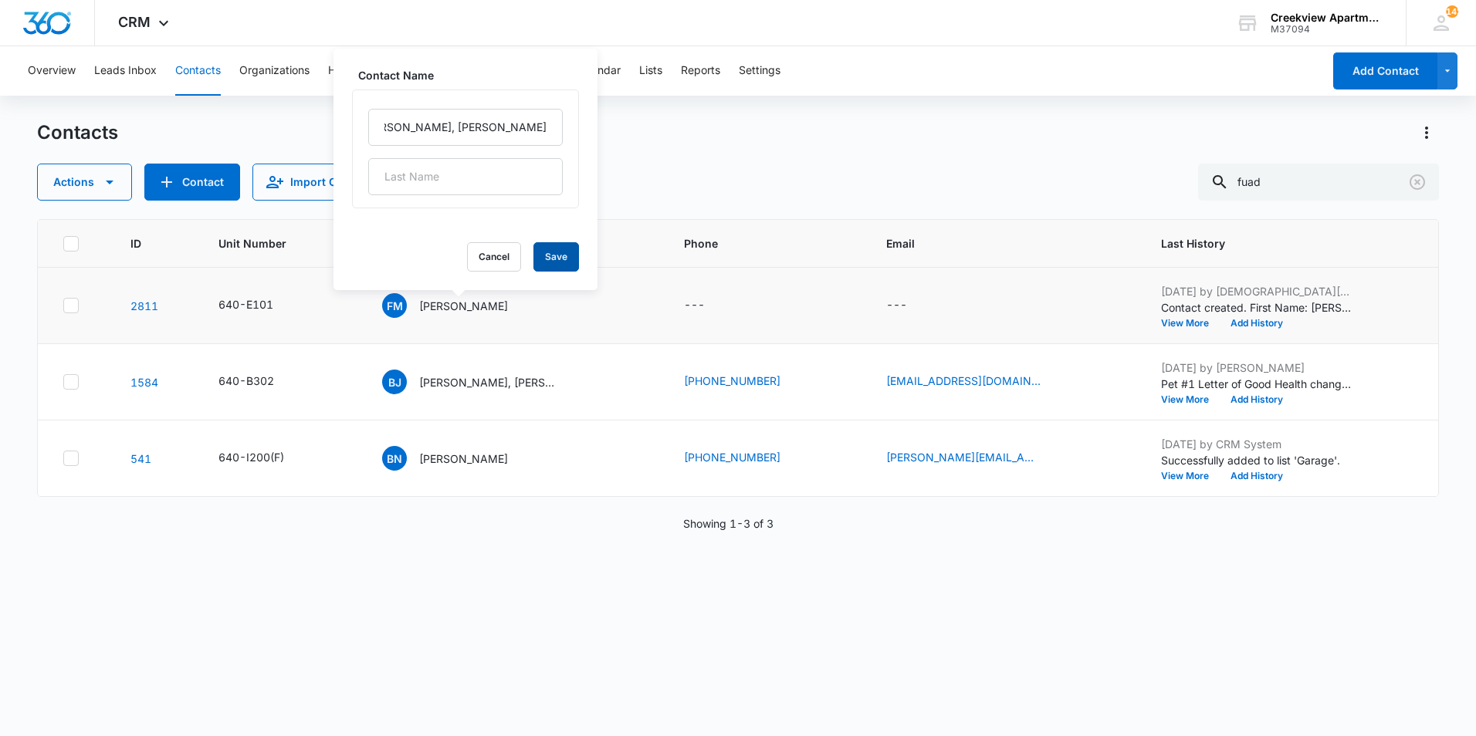
click at [544, 256] on button "Save" at bounding box center [556, 256] width 46 height 29
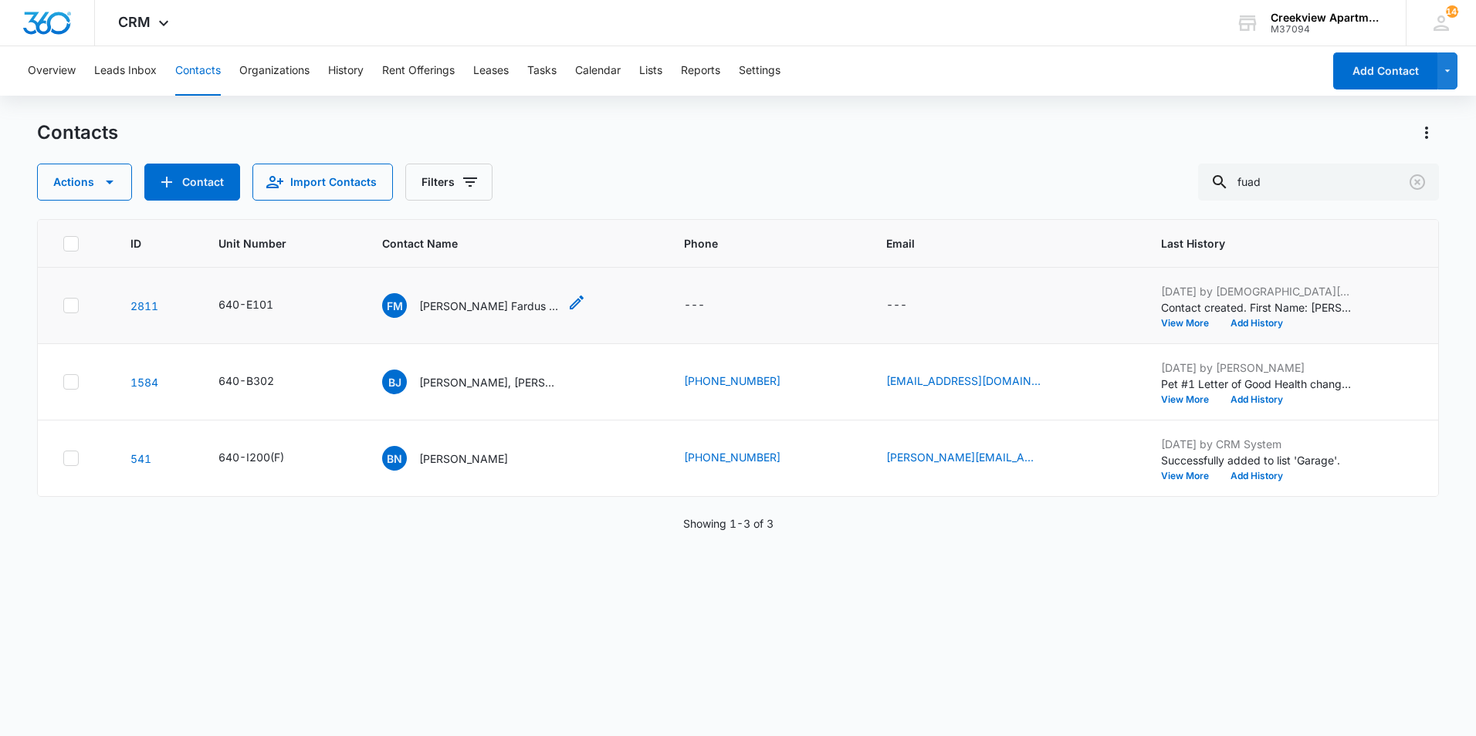
click at [490, 307] on p "[PERSON_NAME] Fardus [PERSON_NAME]" at bounding box center [488, 306] width 139 height 16
click at [577, 303] on icon "Contact Name - Faud Mohamed Fardus Mohamed Aydid - Select to Edit Field" at bounding box center [576, 302] width 19 height 19
click at [572, 305] on icon "Contact Name - Faud Mohamed, Fardus Mohamed Aydid - Select to Edit Field" at bounding box center [576, 302] width 19 height 19
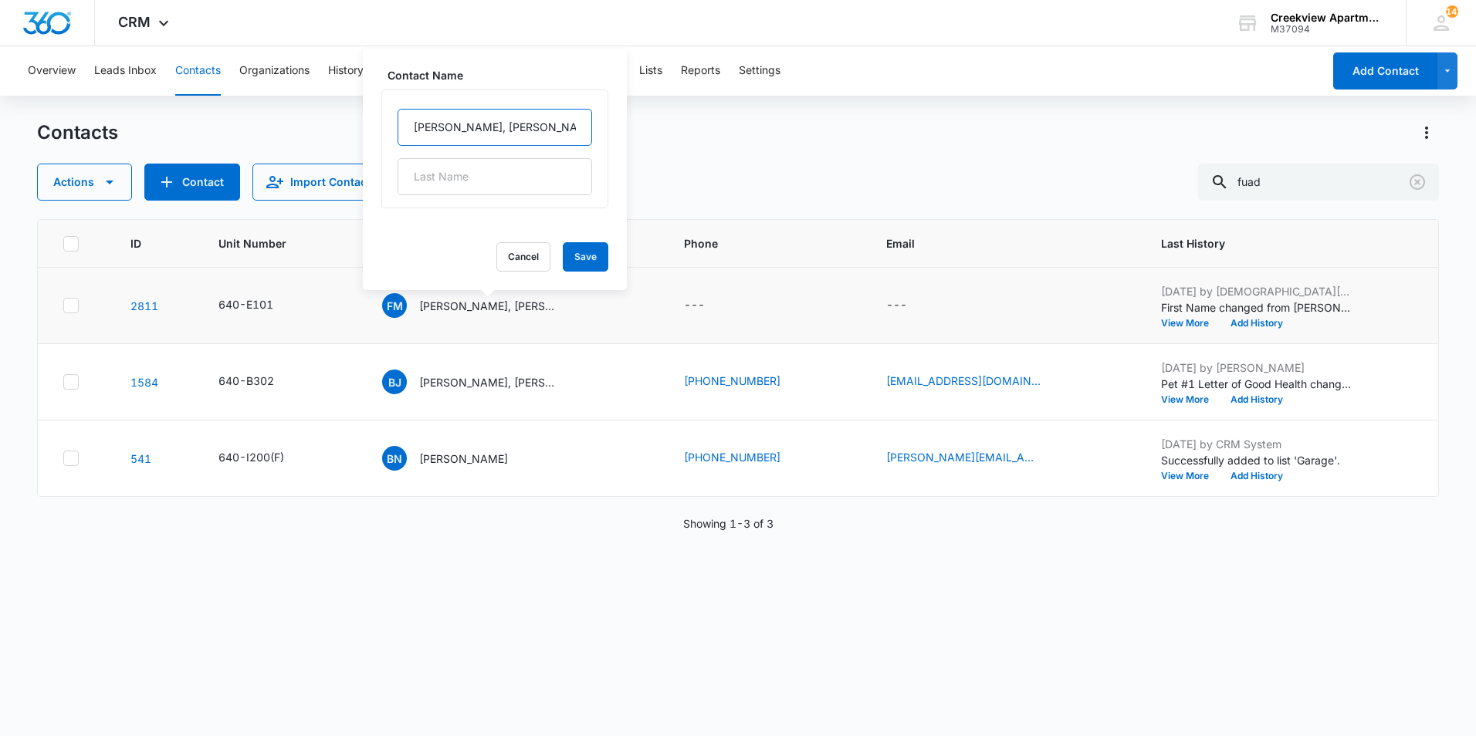
scroll to position [0, 59]
drag, startPoint x: 499, startPoint y: 127, endPoint x: 591, endPoint y: 154, distance: 94.8
click at [591, 154] on div "[PERSON_NAME], [PERSON_NAME]" at bounding box center [494, 149] width 227 height 119
click at [550, 169] on input "text" at bounding box center [495, 176] width 195 height 37
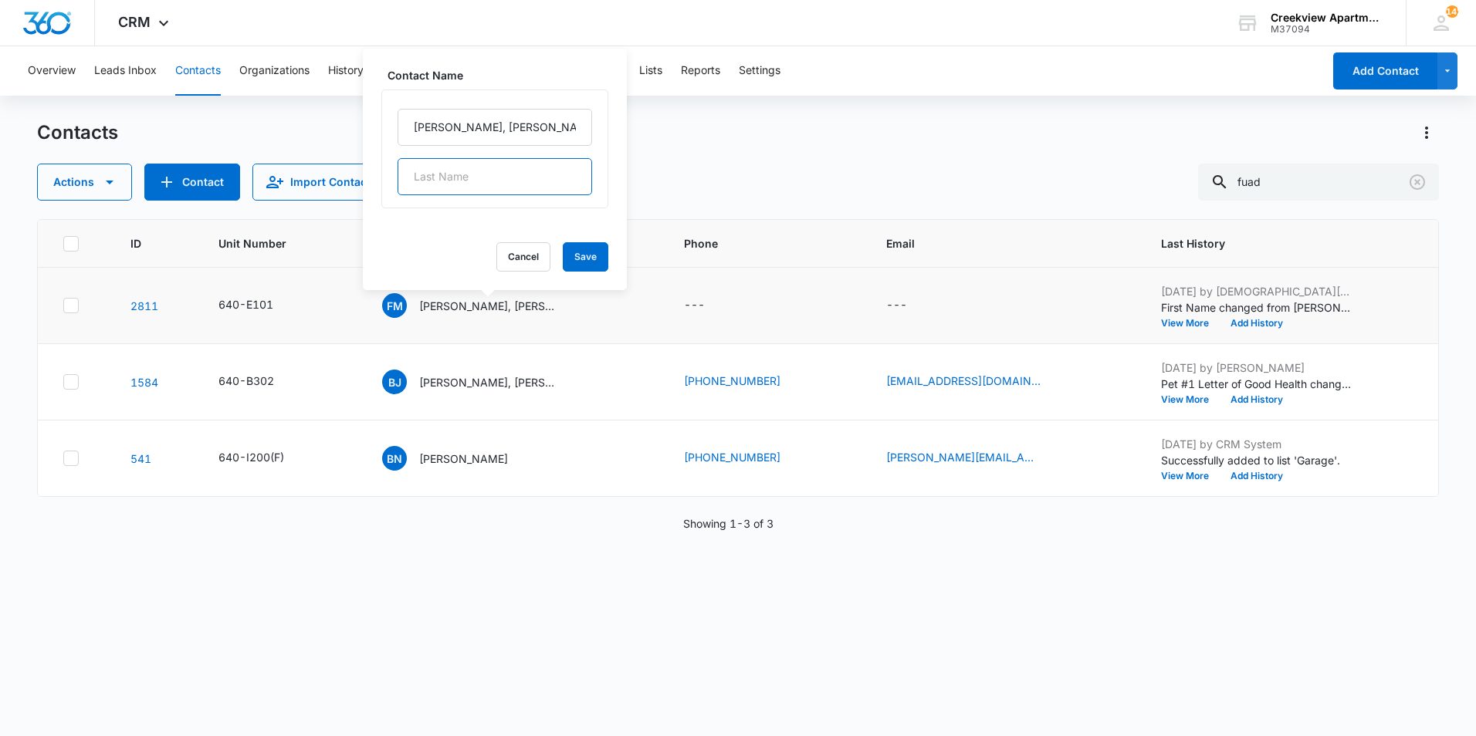
paste input "[PERSON_NAME]"
type input "[PERSON_NAME]"
click at [562, 132] on input "[PERSON_NAME], [PERSON_NAME]" at bounding box center [495, 127] width 195 height 37
type input "[PERSON_NAME],"
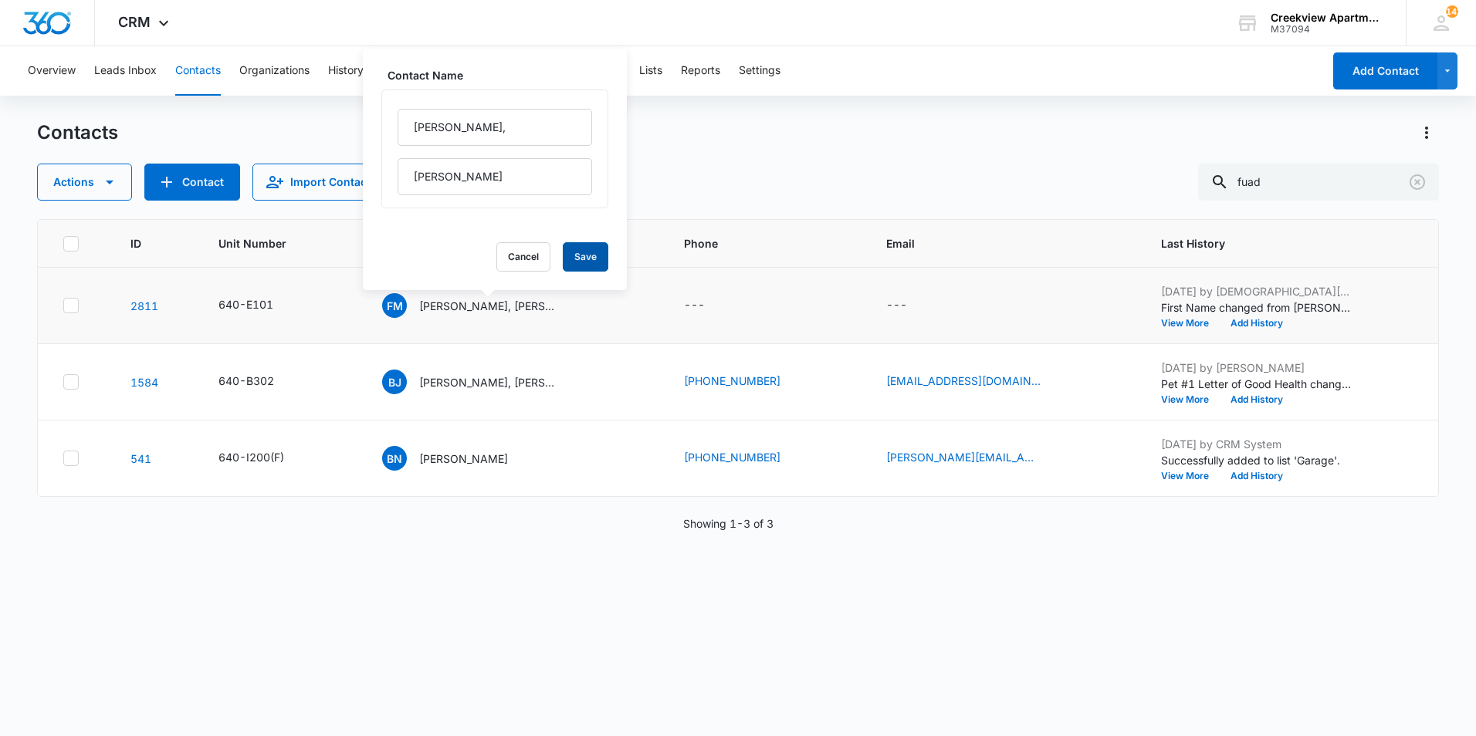
click at [570, 252] on button "Save" at bounding box center [586, 256] width 46 height 29
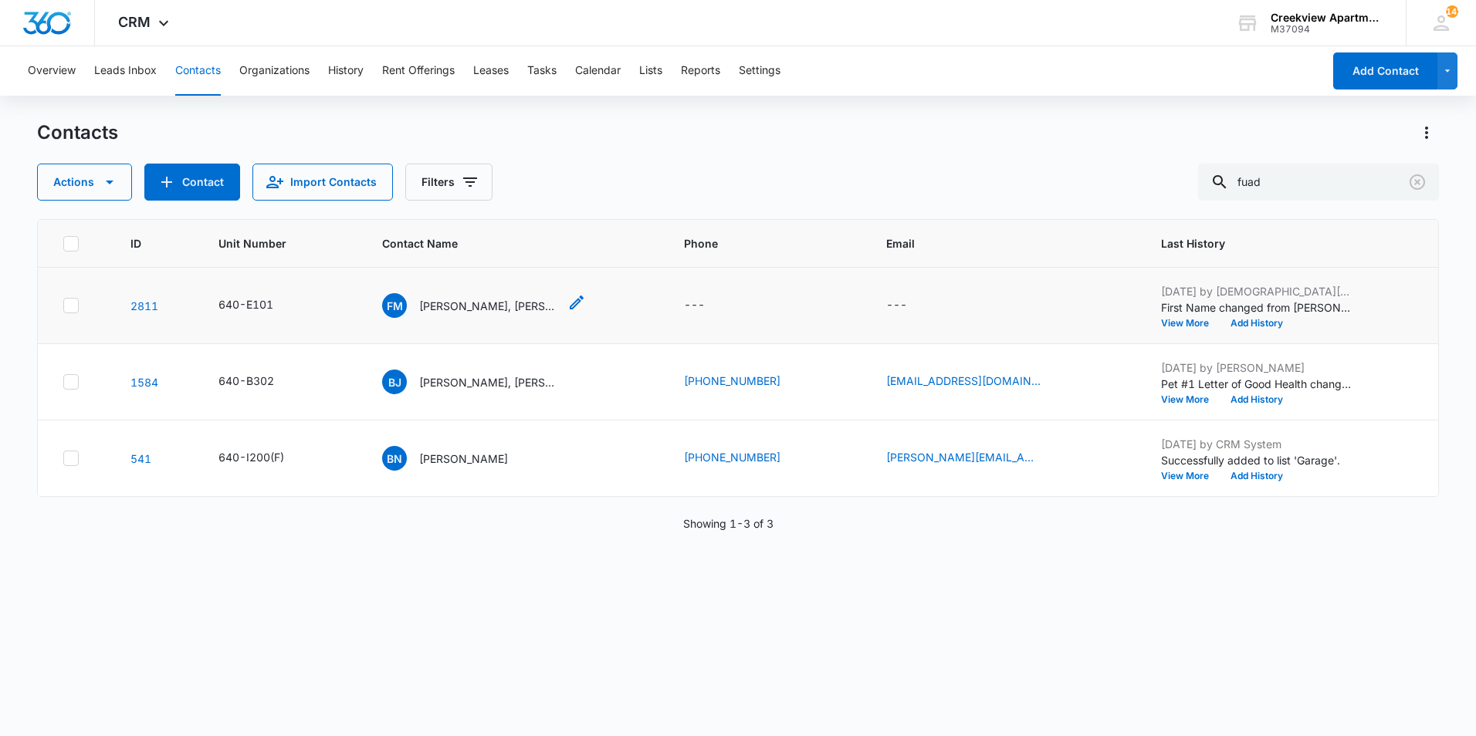
click at [439, 302] on p "[PERSON_NAME], [PERSON_NAME]" at bounding box center [488, 306] width 139 height 16
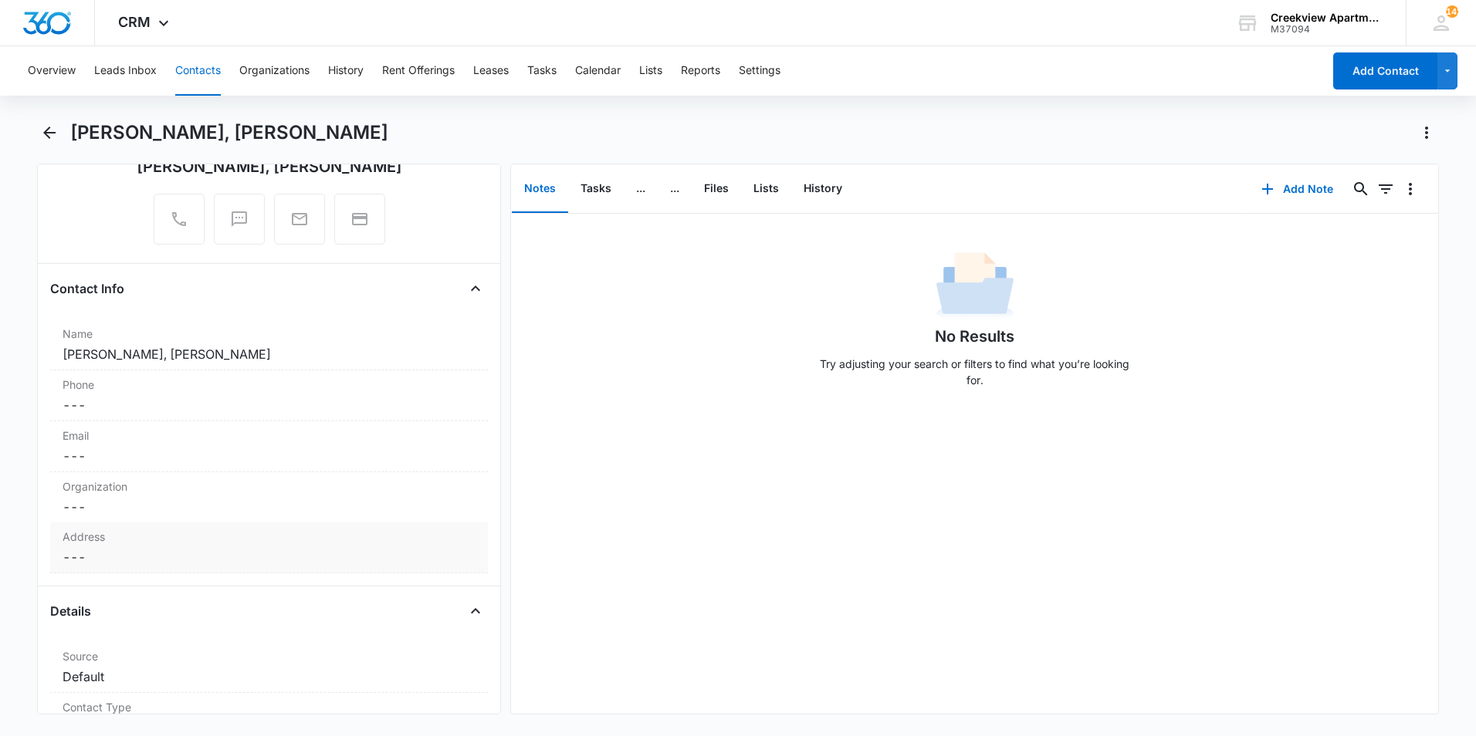
scroll to position [154, 0]
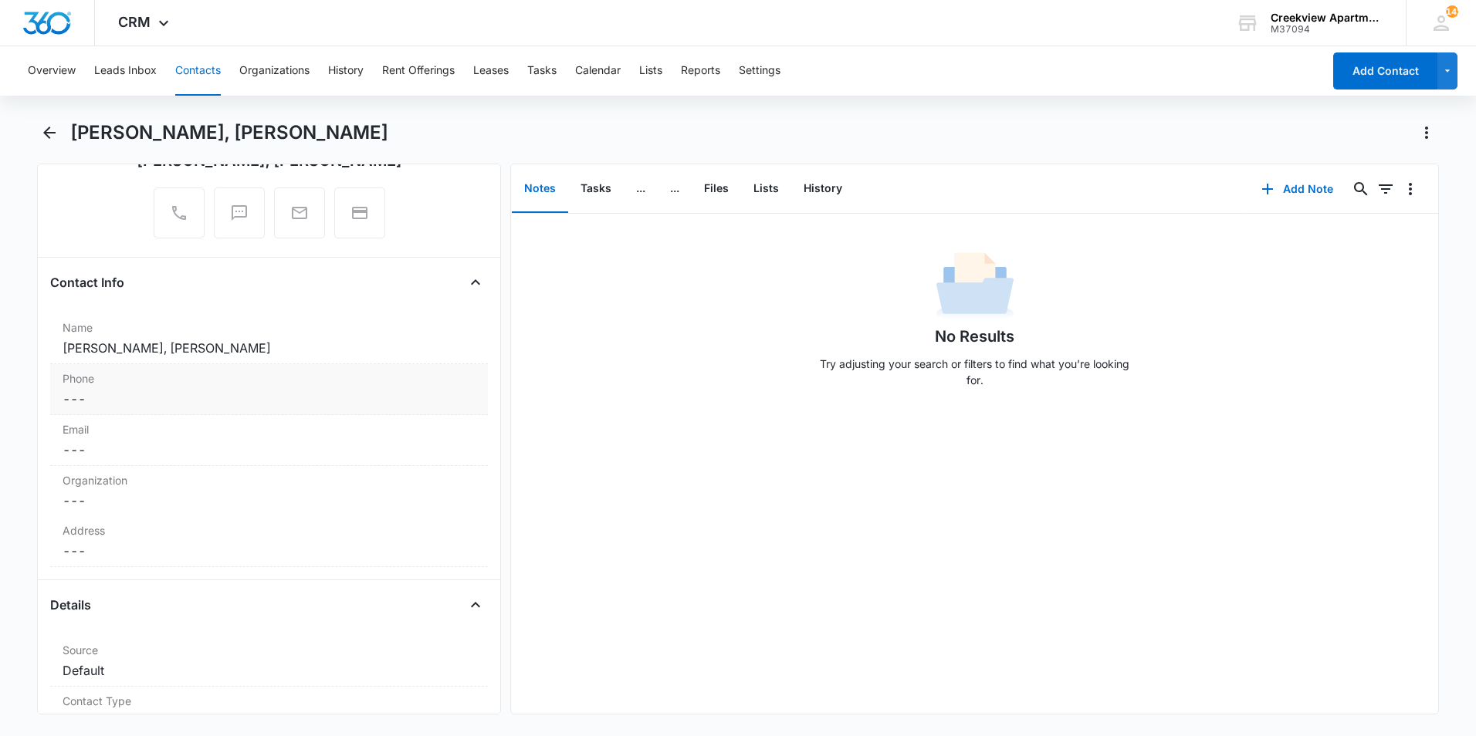
click at [117, 393] on dd "Cancel Save Changes ---" at bounding box center [269, 399] width 413 height 19
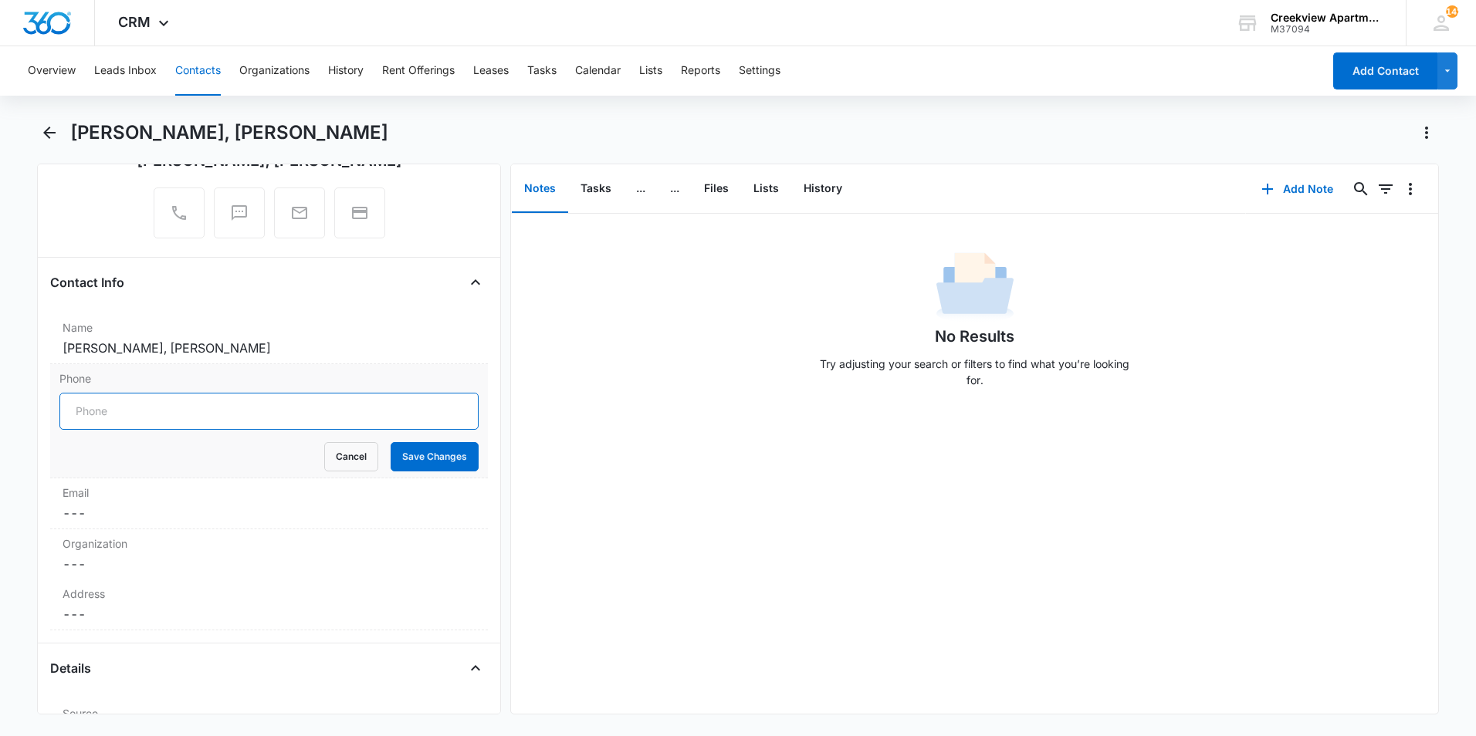
click at [106, 413] on input "Phone" at bounding box center [268, 411] width 419 height 37
type input "[PHONE_NUMBER]"
click at [202, 511] on dd "Cancel Save Changes ---" at bounding box center [269, 513] width 413 height 19
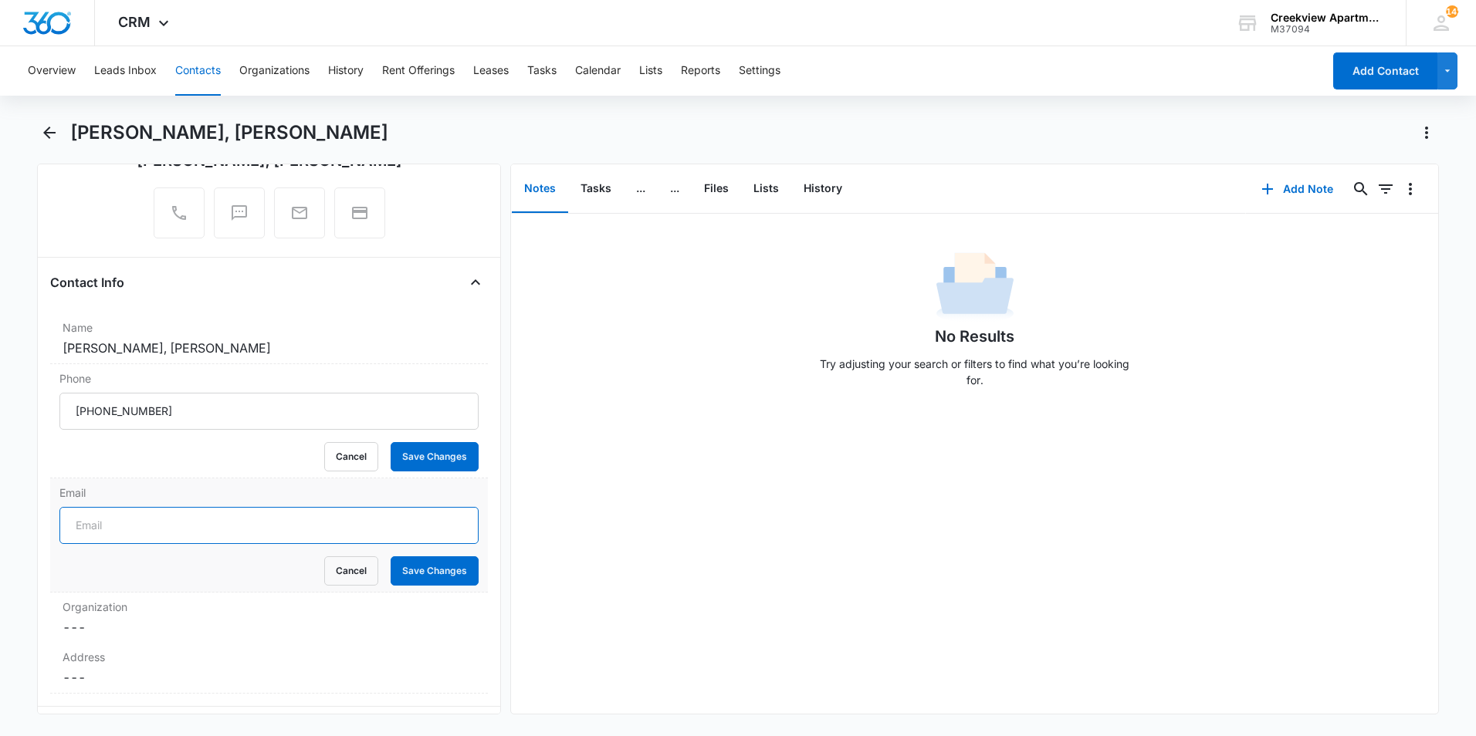
click at [202, 511] on input "Email" at bounding box center [268, 525] width 419 height 37
click at [314, 529] on input "F" at bounding box center [268, 525] width 419 height 37
type input "[EMAIL_ADDRESS][DOMAIN_NAME]"
click at [414, 570] on button "Save Changes" at bounding box center [435, 571] width 88 height 29
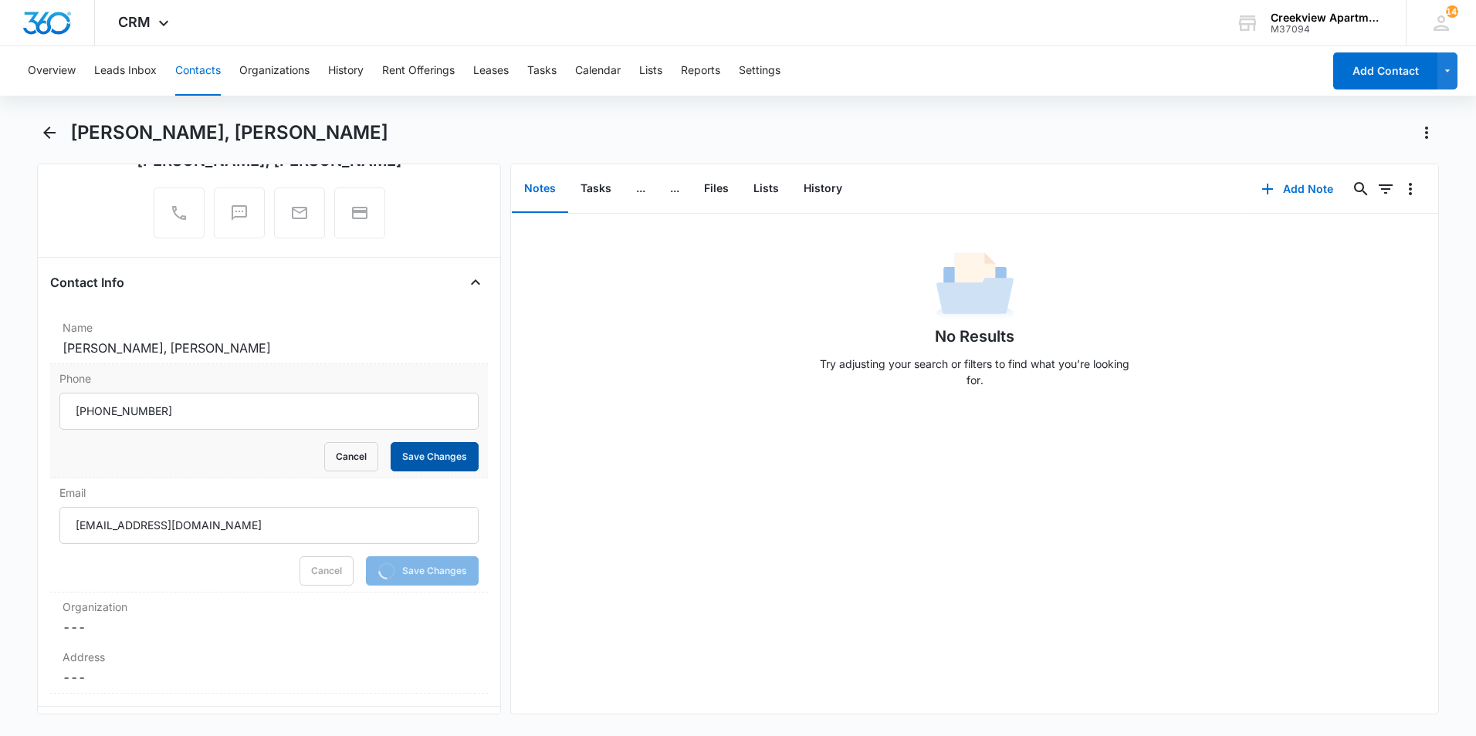
click at [436, 455] on button "Save Changes" at bounding box center [435, 456] width 88 height 29
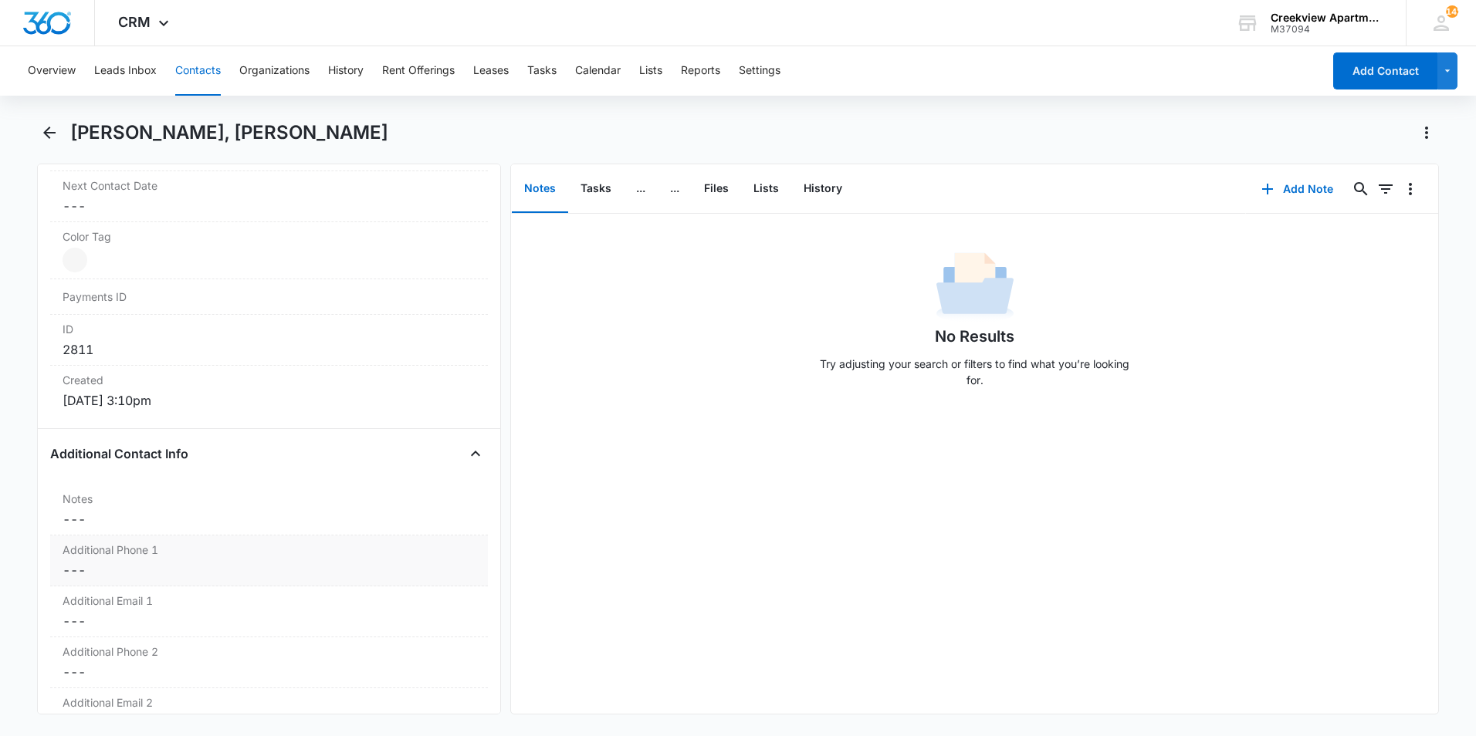
scroll to position [956, 0]
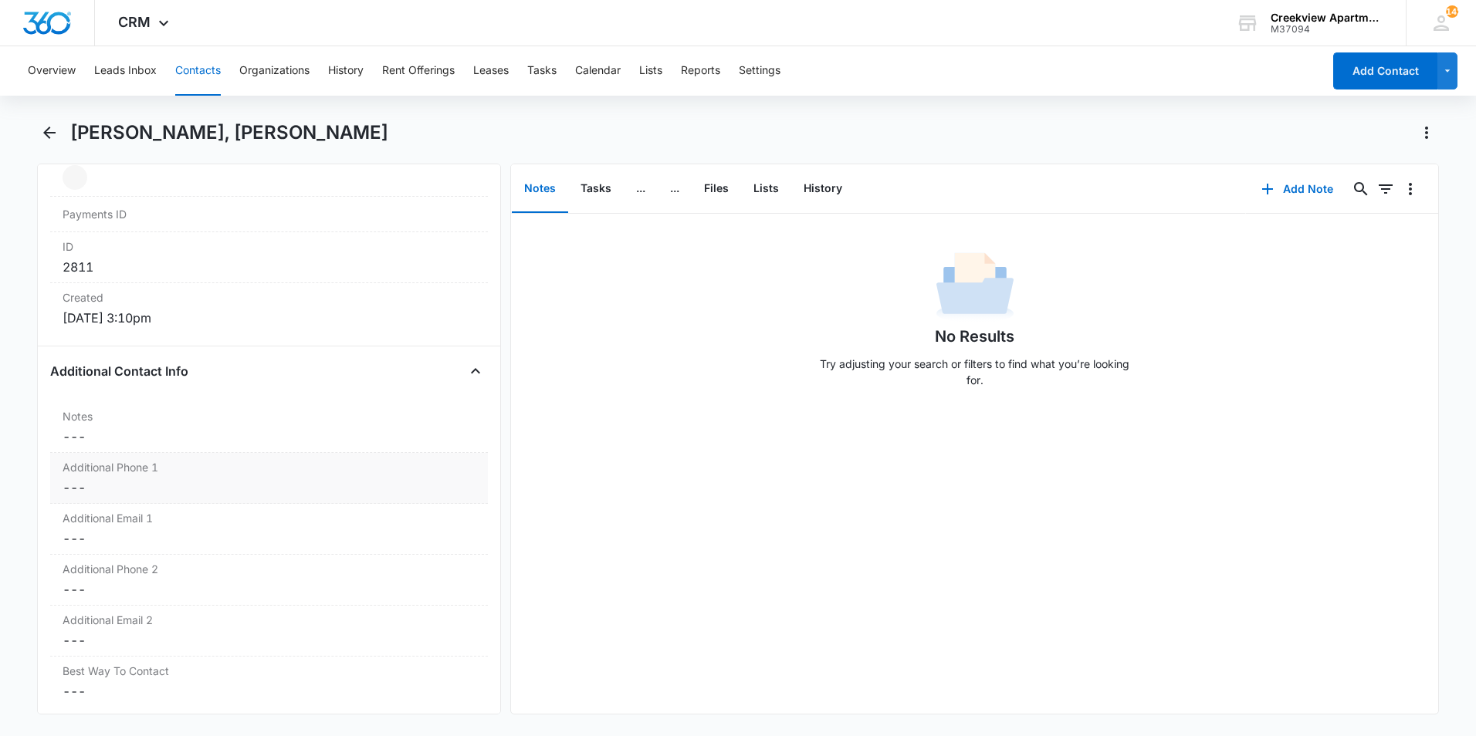
click at [206, 469] on label "Additional Phone 1" at bounding box center [269, 467] width 413 height 16
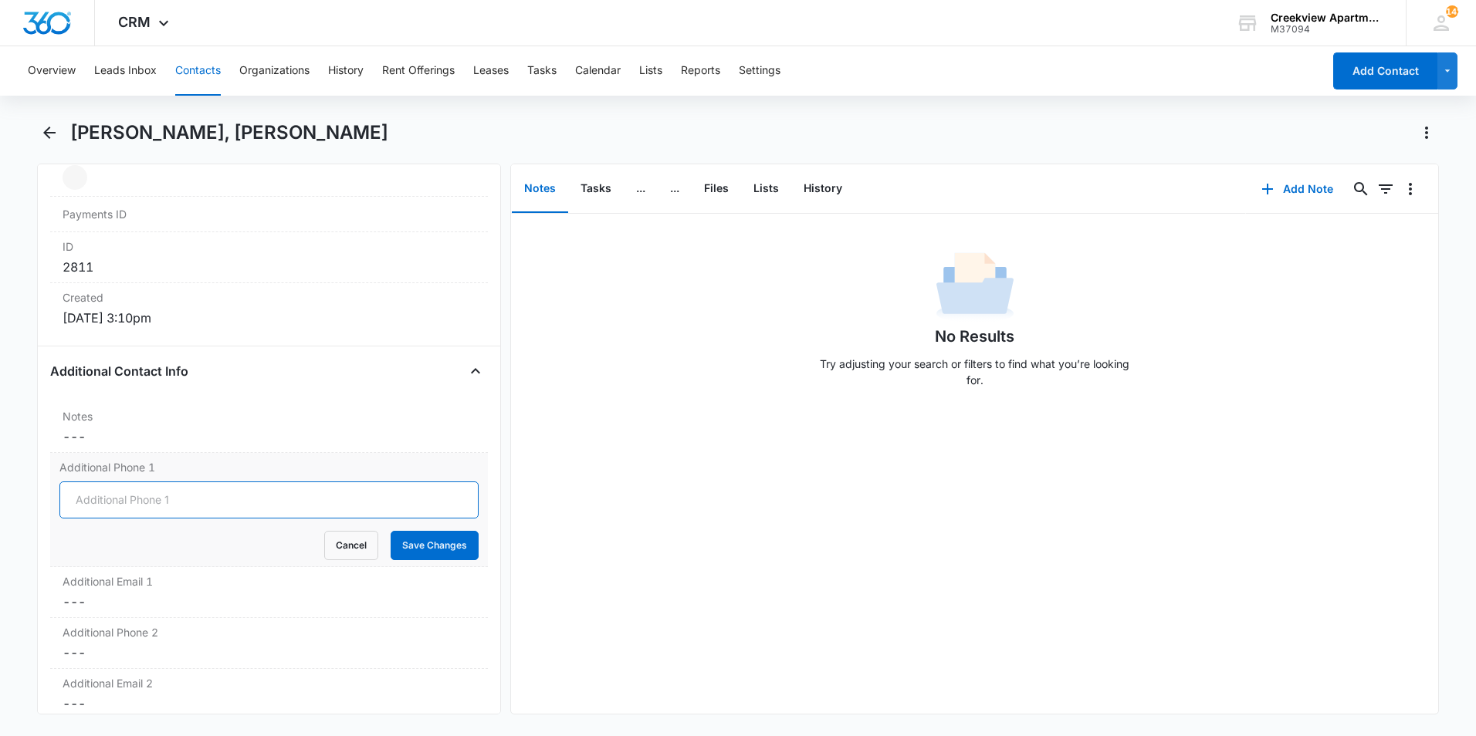
click at [146, 497] on input "Additional Phone 1" at bounding box center [268, 500] width 419 height 37
type input "[PHONE_NUMBER]"
click at [432, 550] on button "Save Changes" at bounding box center [435, 545] width 88 height 29
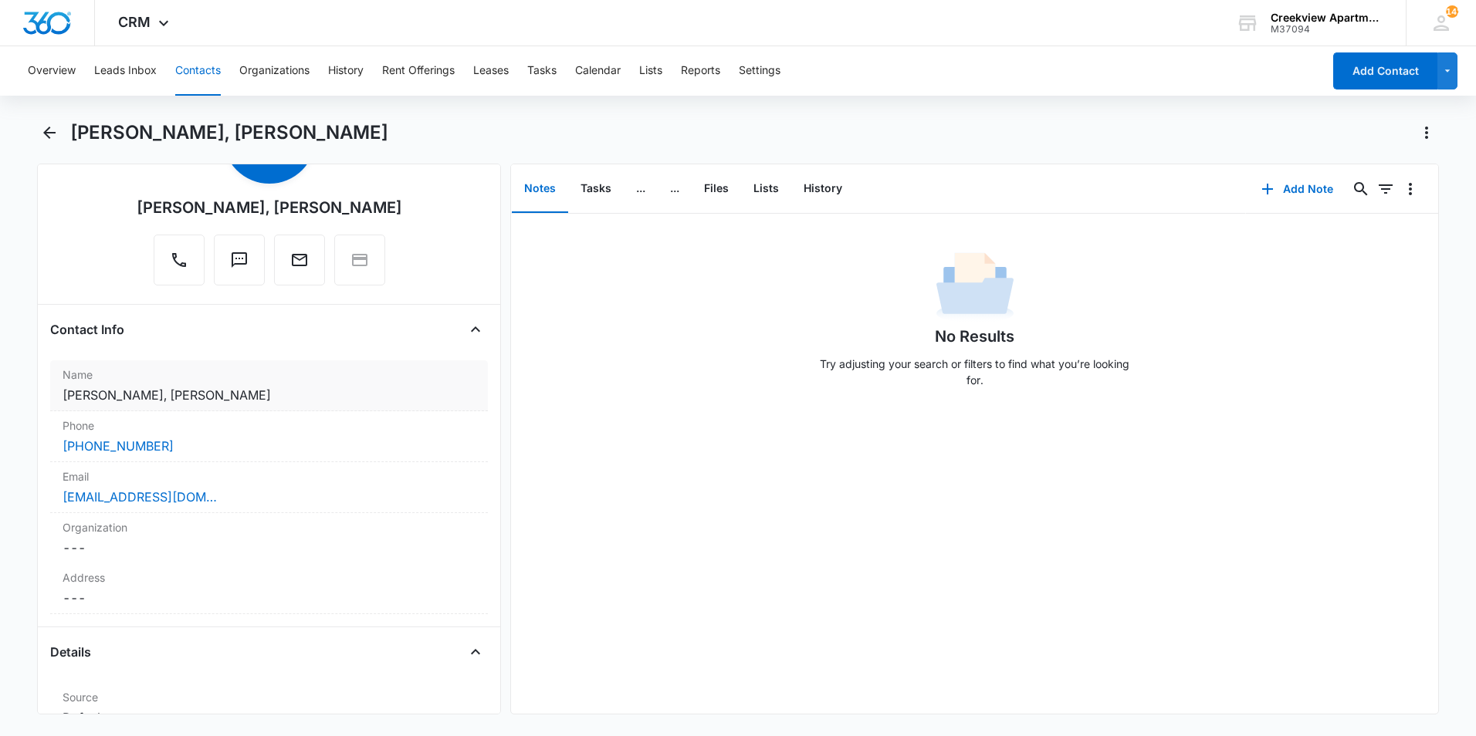
scroll to position [0, 0]
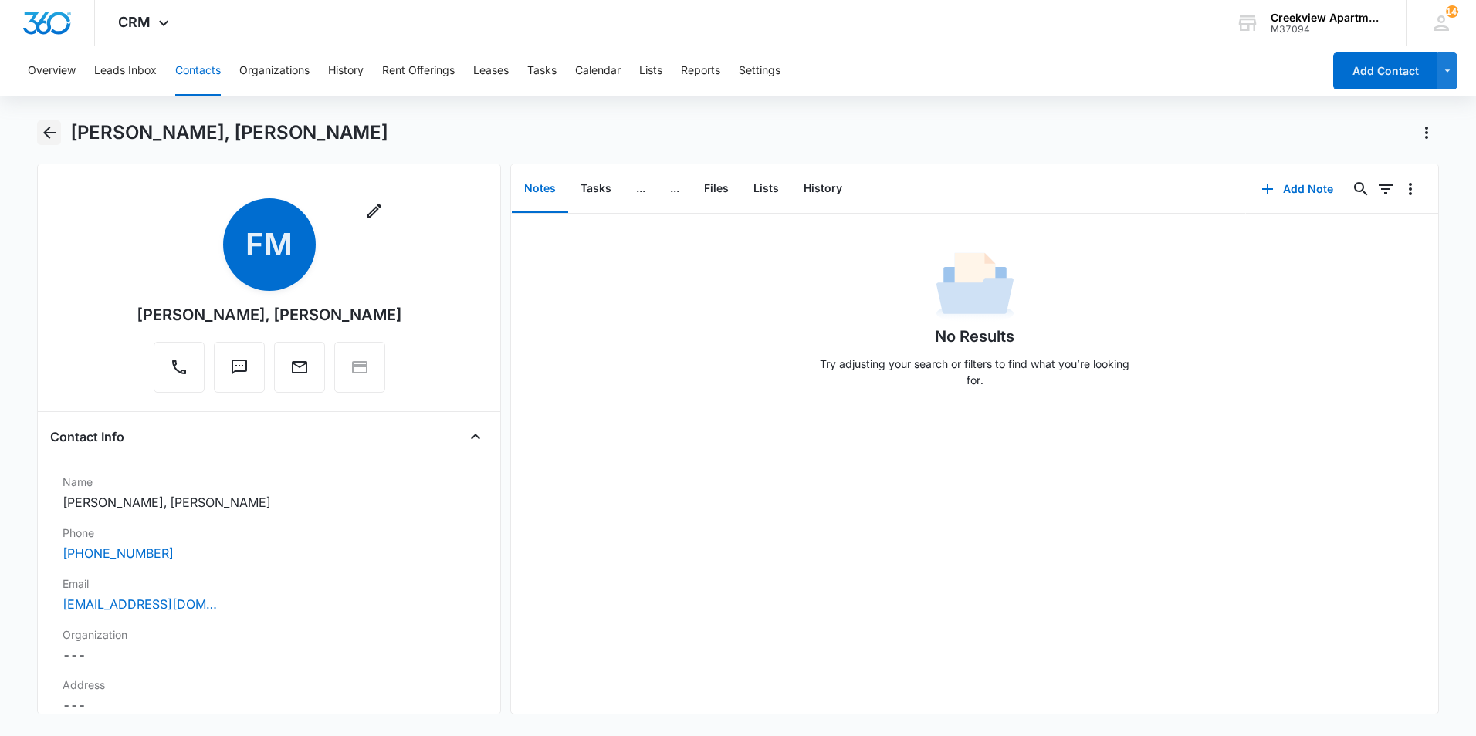
click at [49, 140] on icon "Back" at bounding box center [49, 133] width 19 height 19
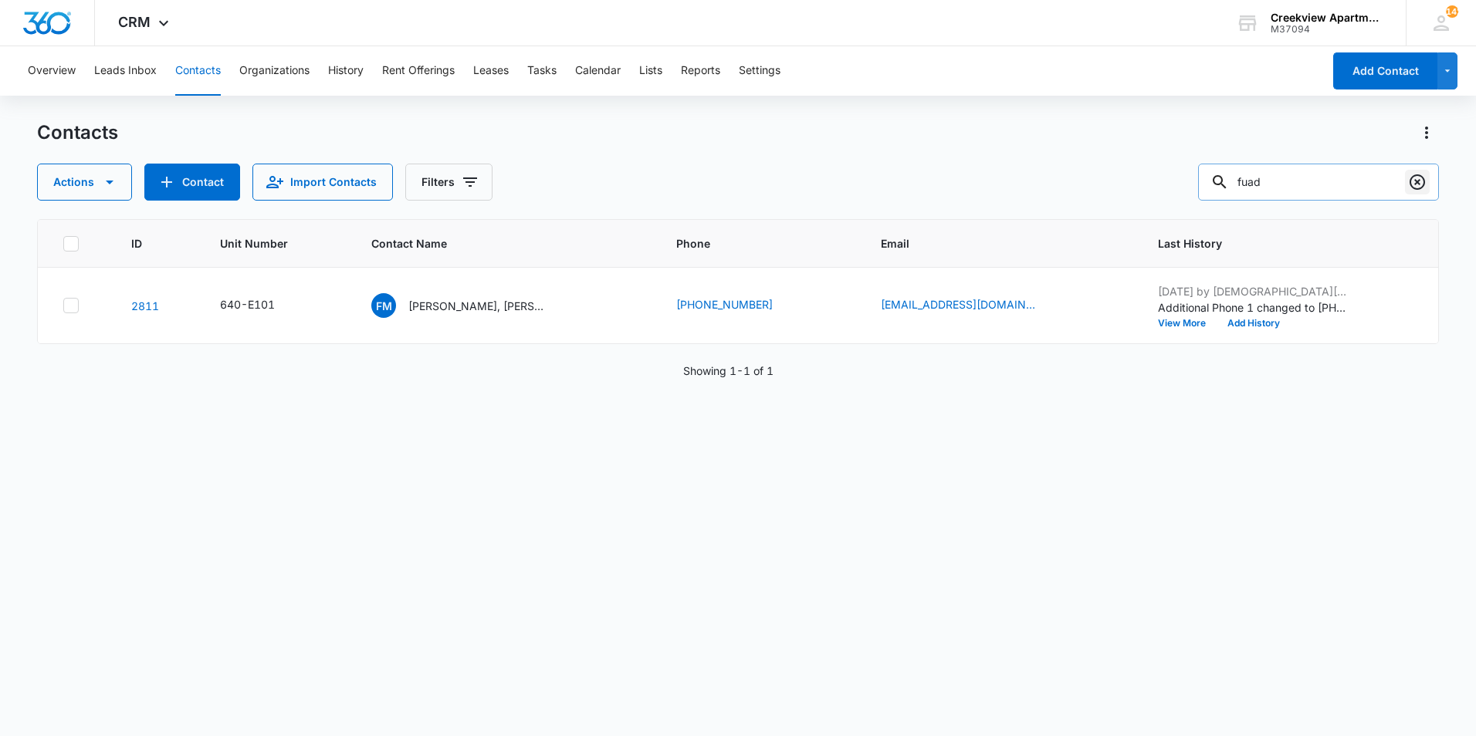
click at [1415, 179] on icon "Clear" at bounding box center [1417, 182] width 19 height 19
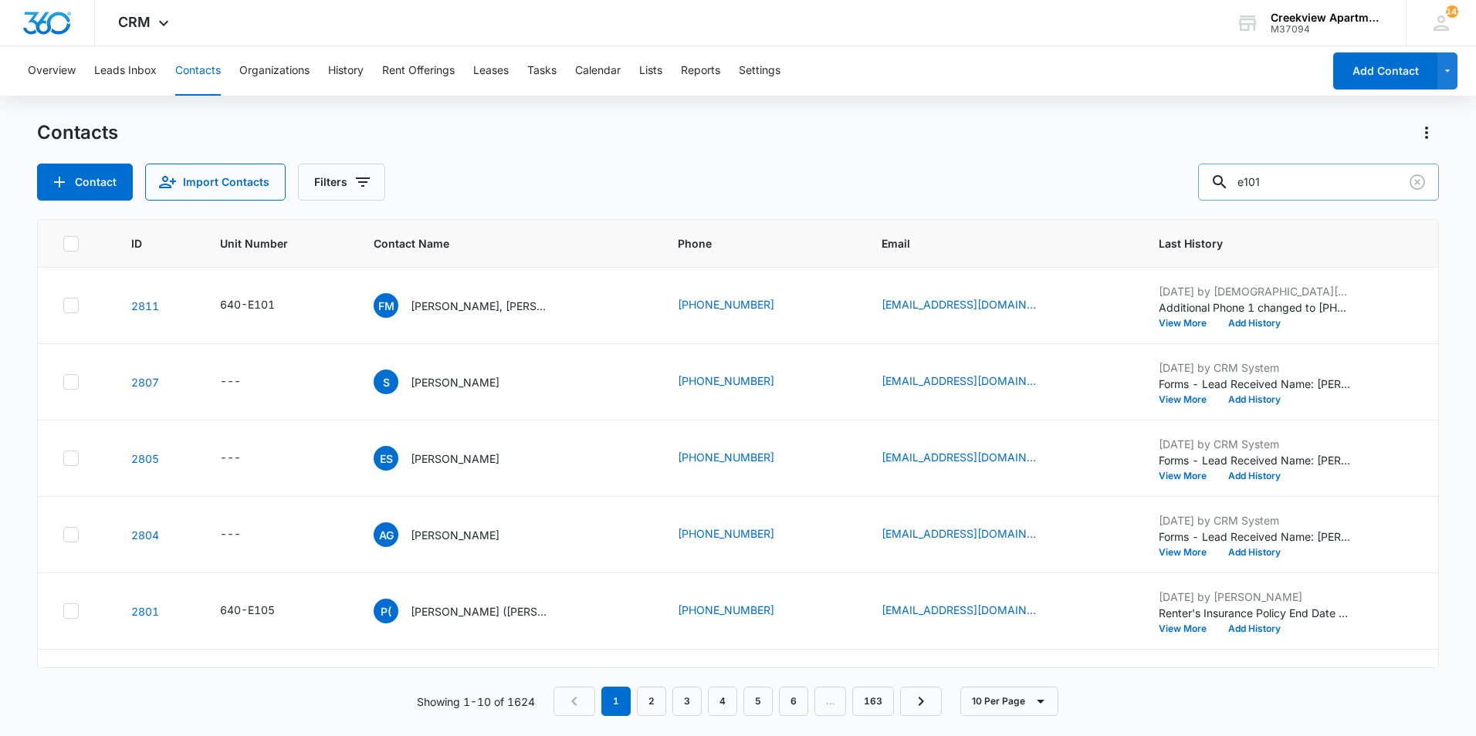
type input "e101"
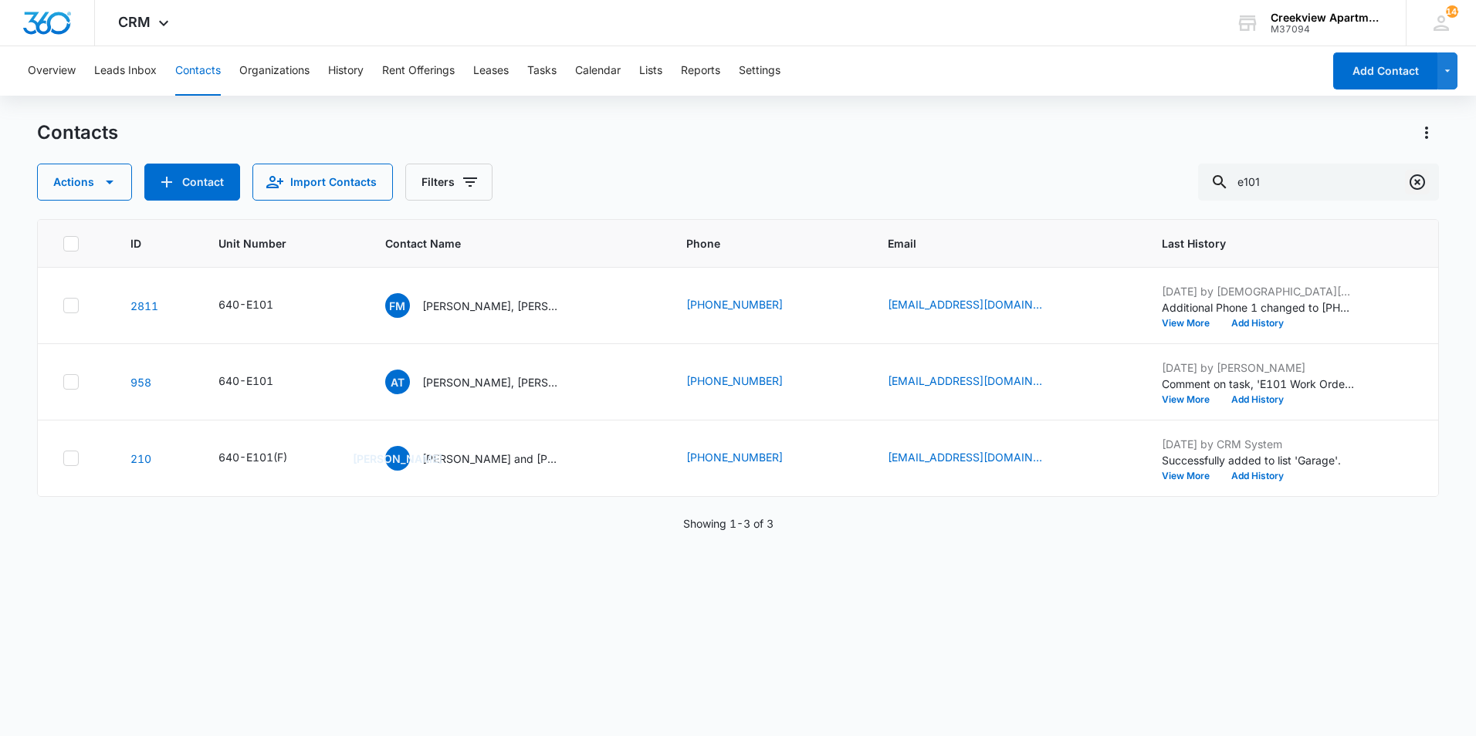
click at [1406, 186] on button "Clear" at bounding box center [1417, 182] width 25 height 25
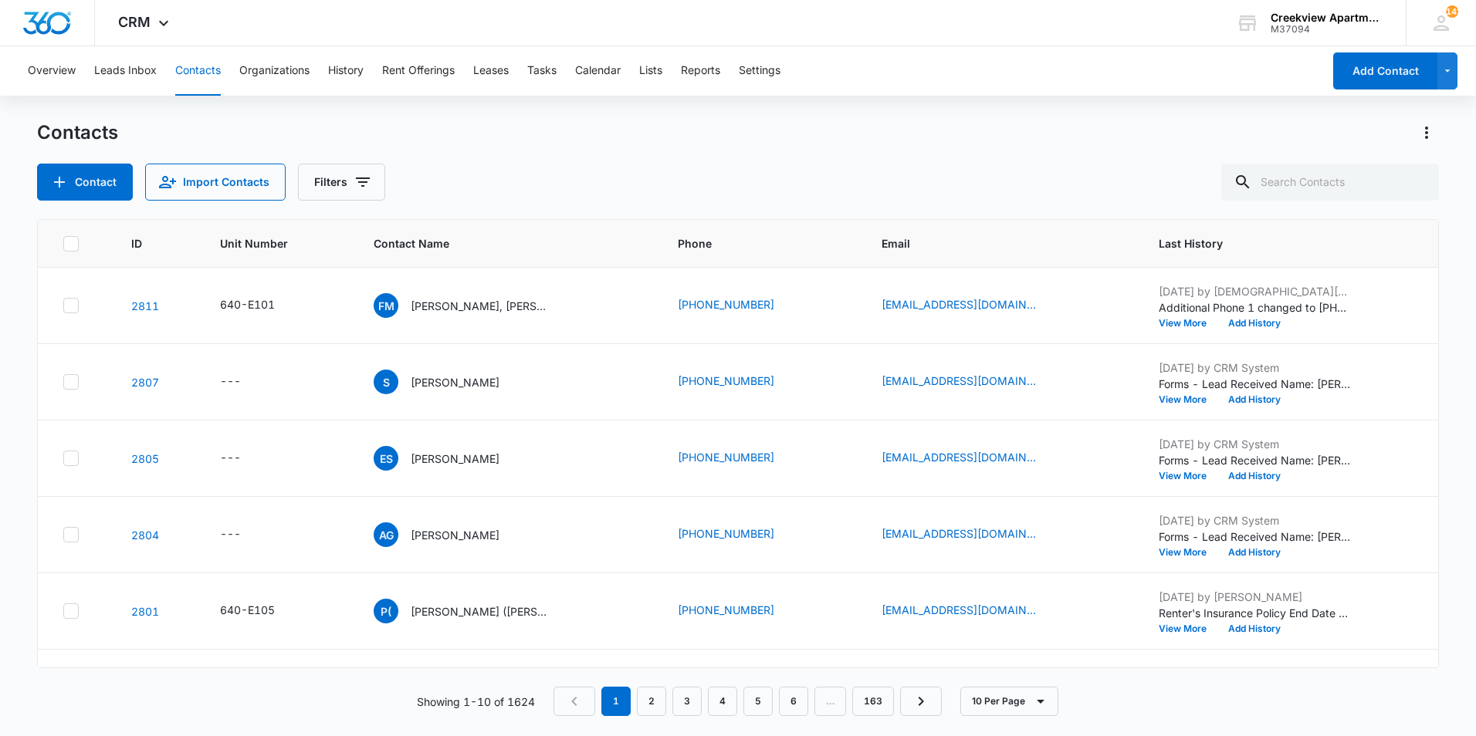
click at [1028, 140] on div "Contacts" at bounding box center [738, 132] width 1402 height 25
click at [1391, 172] on input "text" at bounding box center [1330, 182] width 218 height 37
type input "e106"
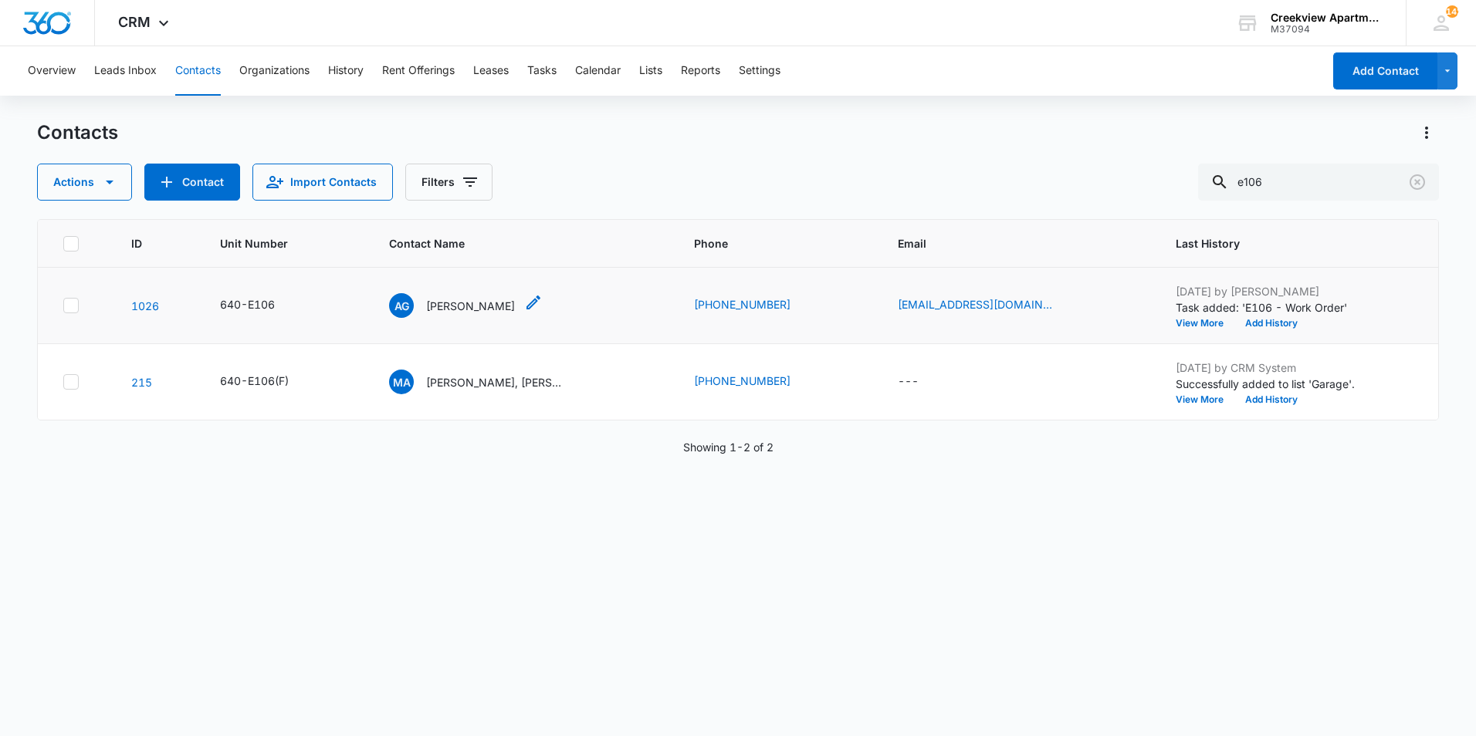
click at [478, 309] on p "[PERSON_NAME]" at bounding box center [470, 306] width 89 height 16
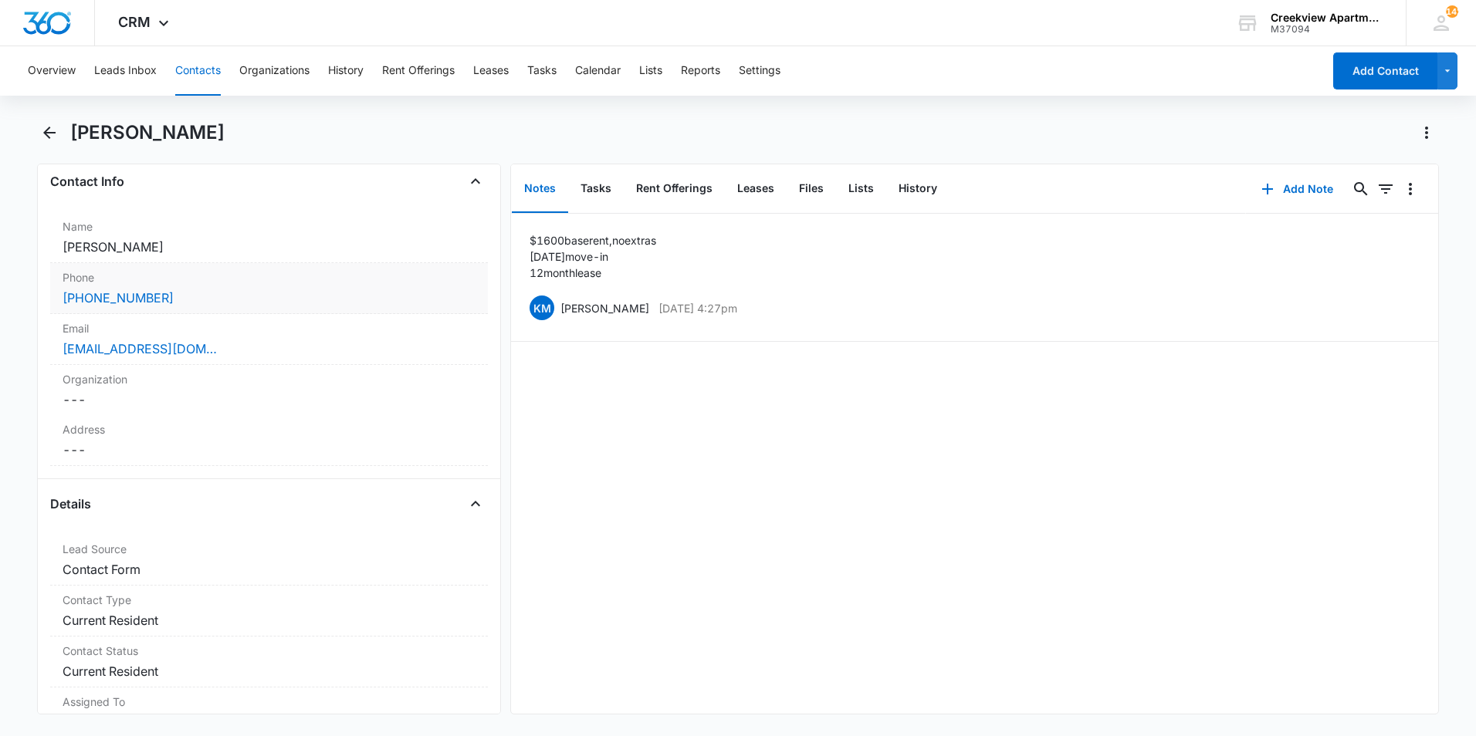
scroll to position [232, 0]
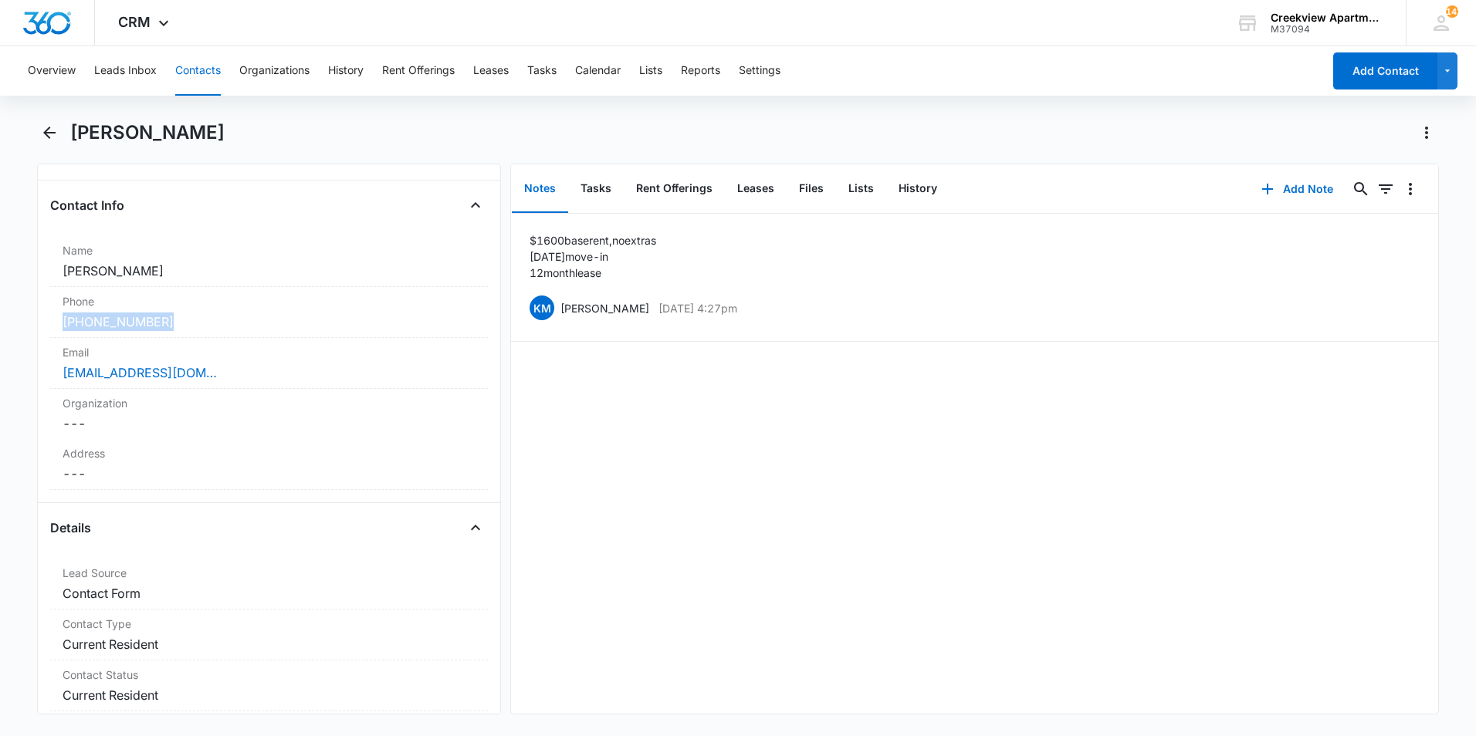
drag, startPoint x: 184, startPoint y: 322, endPoint x: 0, endPoint y: 320, distance: 184.5
click at [0, 321] on html "CRM Apps Reputation Websites Forms CRM Email Social Content Ads Intelligence Fi…" at bounding box center [738, 368] width 1476 height 736
copy link "[PHONE_NUMBER]"
drag, startPoint x: 557, startPoint y: 347, endPoint x: 564, endPoint y: 354, distance: 9.3
click at [557, 348] on div "$1600 base rent, no extras [DATE] move-[DATE] lease KM [PERSON_NAME] [DATE] 4:2…" at bounding box center [974, 464] width 927 height 500
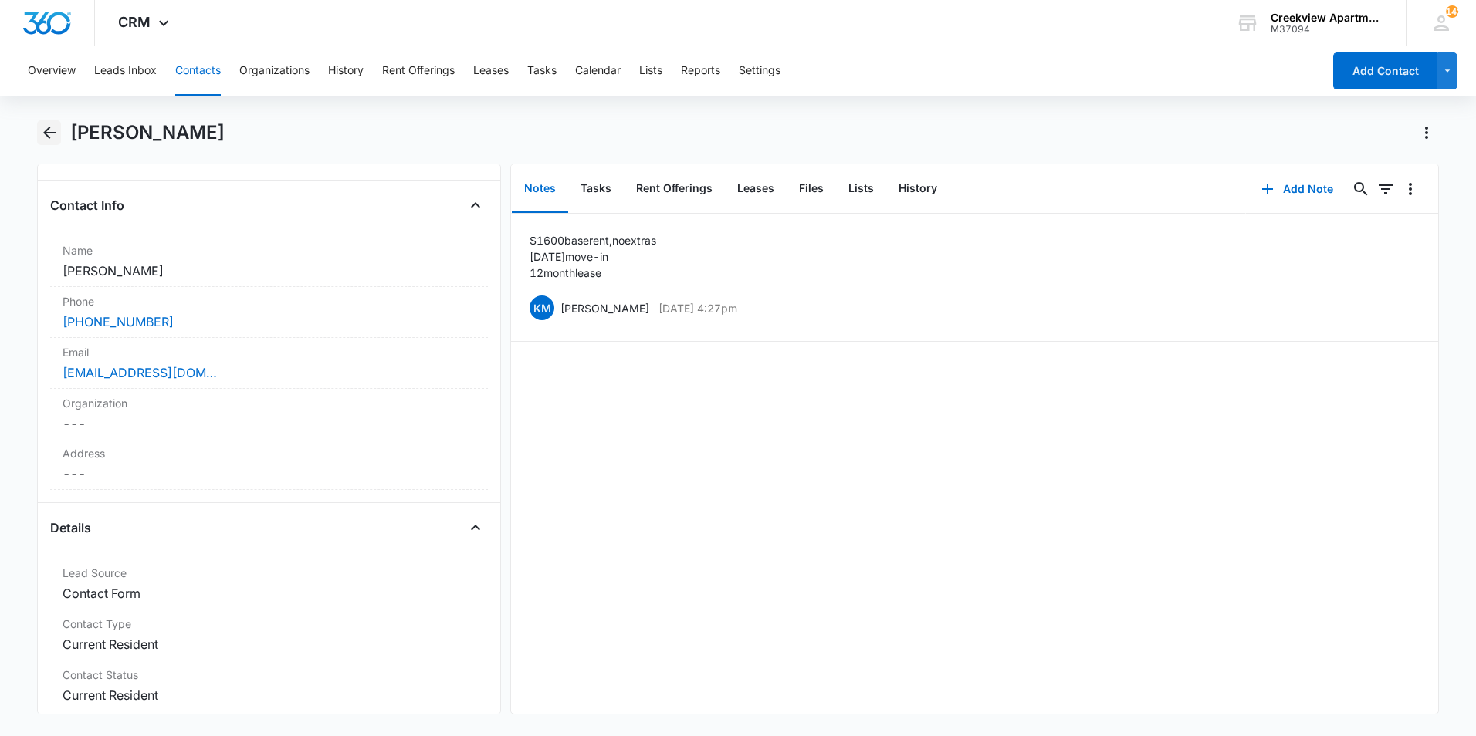
drag, startPoint x: 39, startPoint y: 135, endPoint x: 50, endPoint y: 132, distance: 11.2
click at [40, 134] on icon "Back" at bounding box center [49, 133] width 19 height 19
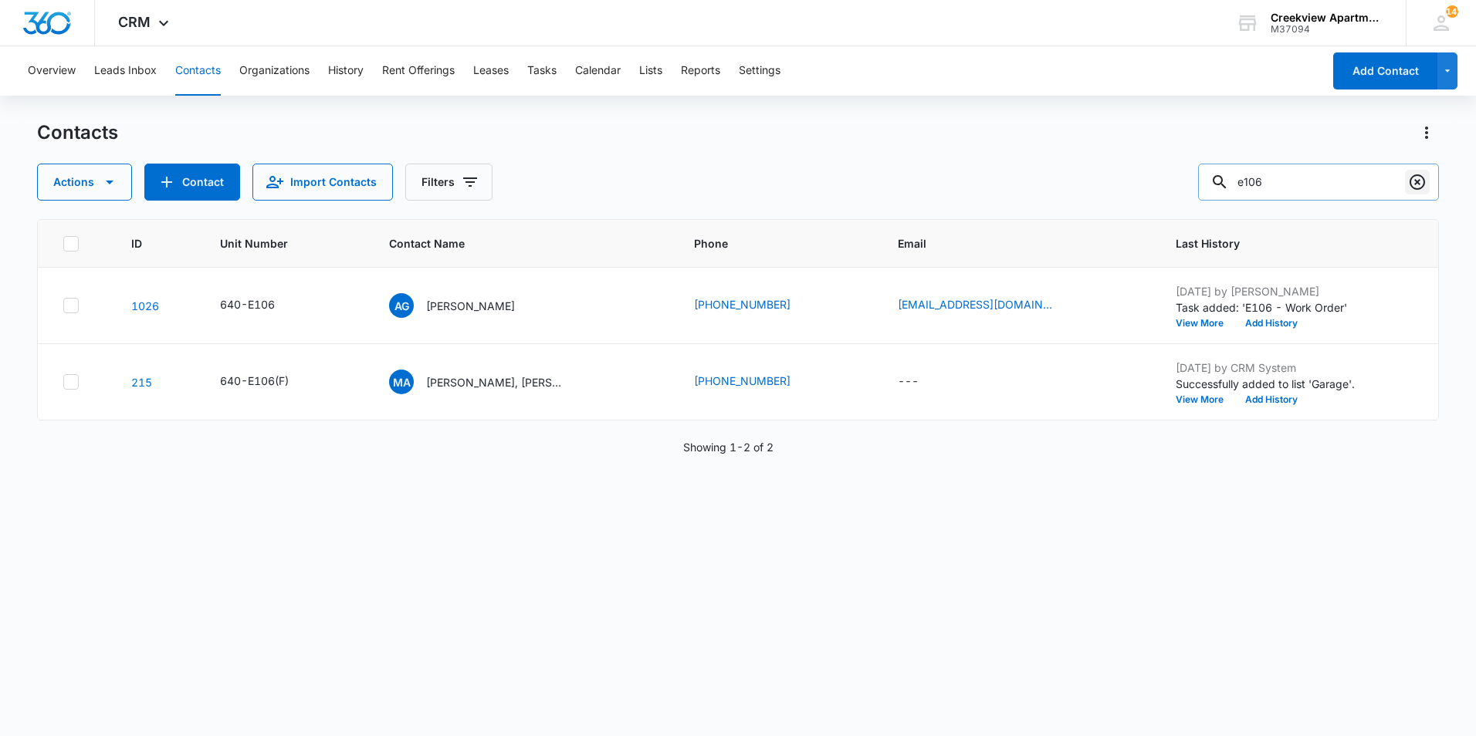
click at [1413, 182] on icon "Clear" at bounding box center [1417, 182] width 19 height 19
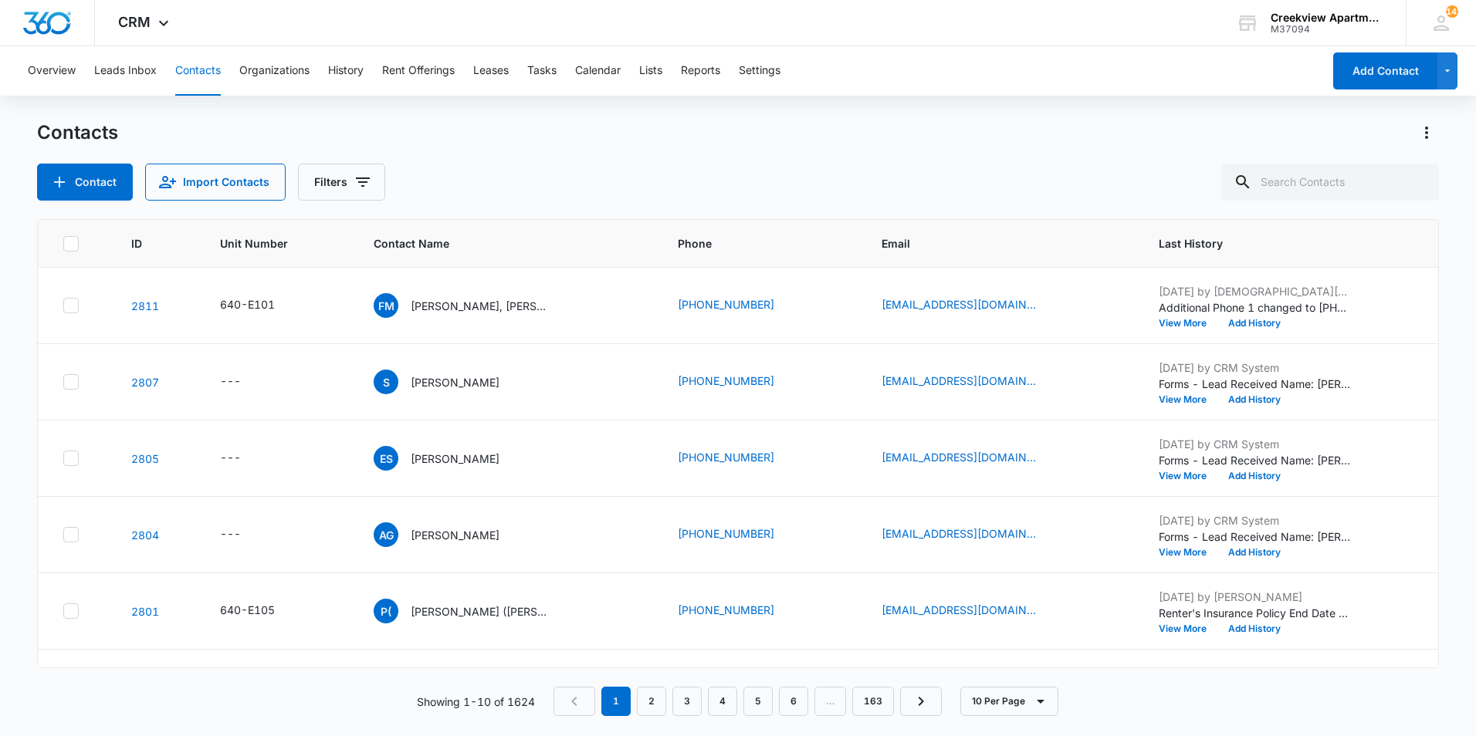
click at [802, 184] on div "Contact Import Contacts Filters" at bounding box center [738, 182] width 1402 height 37
